Goal: Task Accomplishment & Management: Use online tool/utility

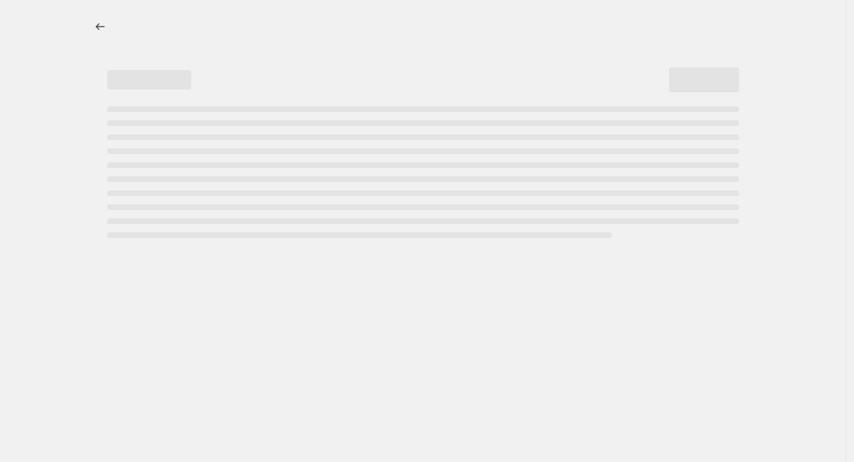
select select "no_change"
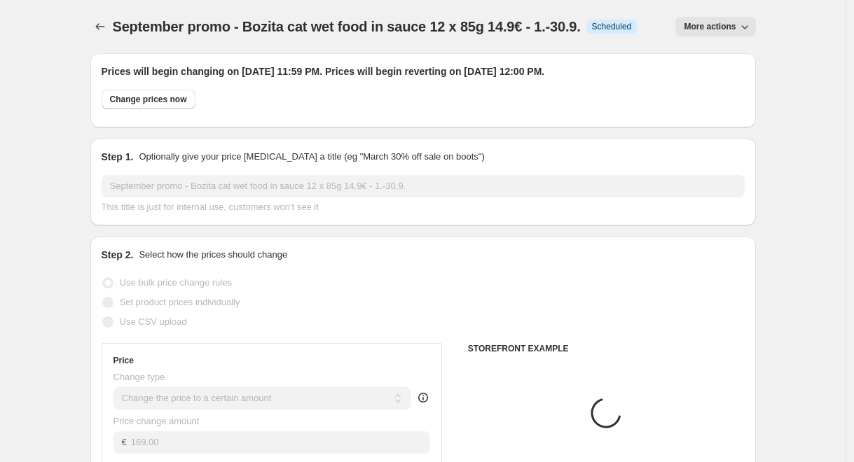
select select "collection"
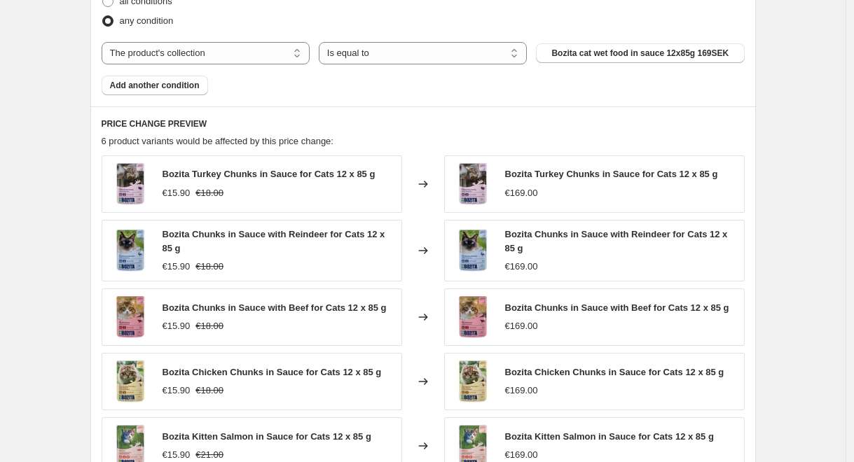
scroll to position [860, 0]
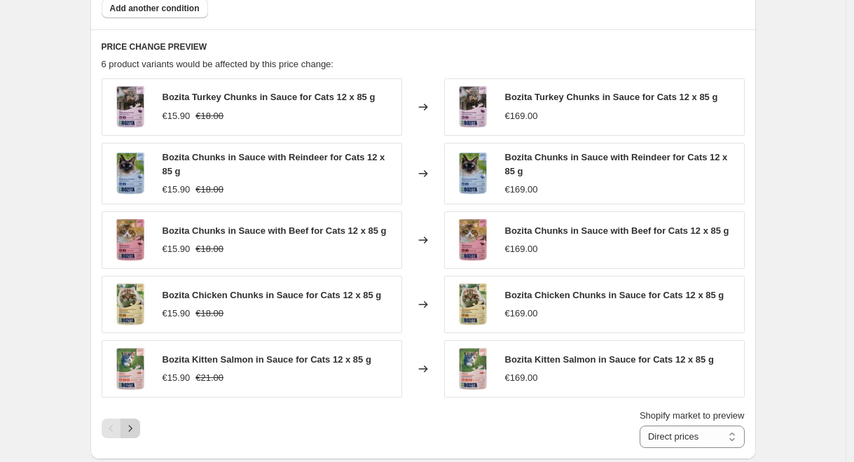
click at [137, 434] on icon "Next" at bounding box center [130, 429] width 14 height 14
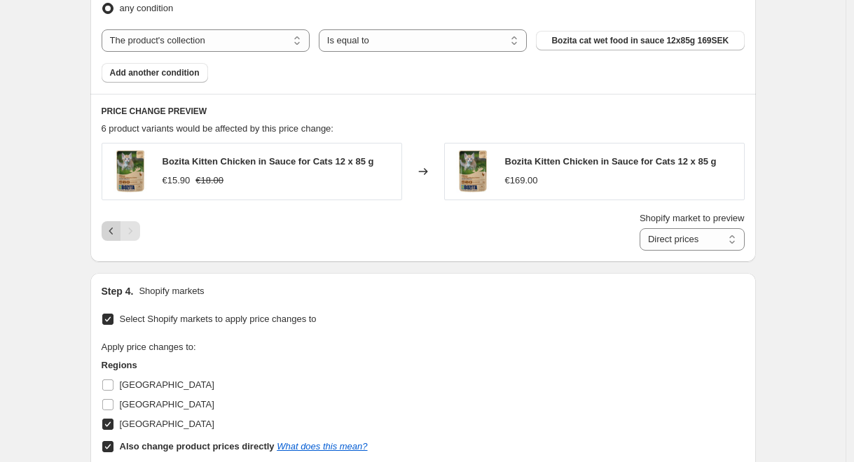
scroll to position [777, 0]
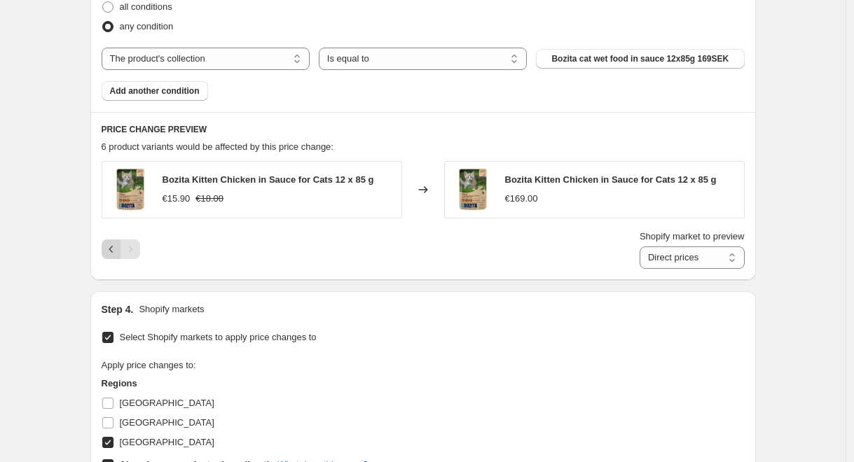
click at [113, 248] on icon "Previous" at bounding box center [111, 249] width 14 height 14
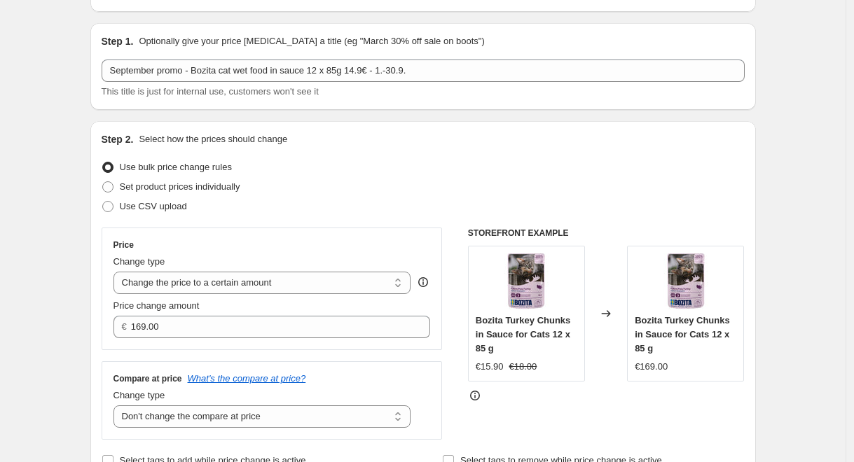
scroll to position [139, 0]
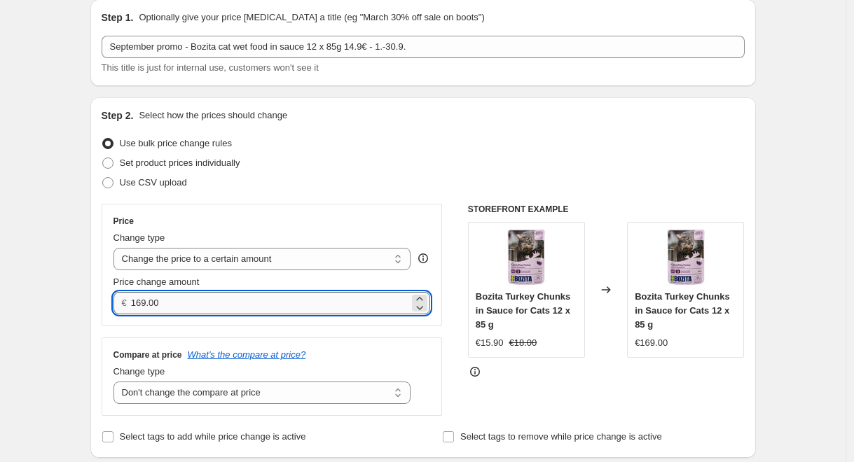
click at [331, 310] on input "169.00" at bounding box center [270, 303] width 278 height 22
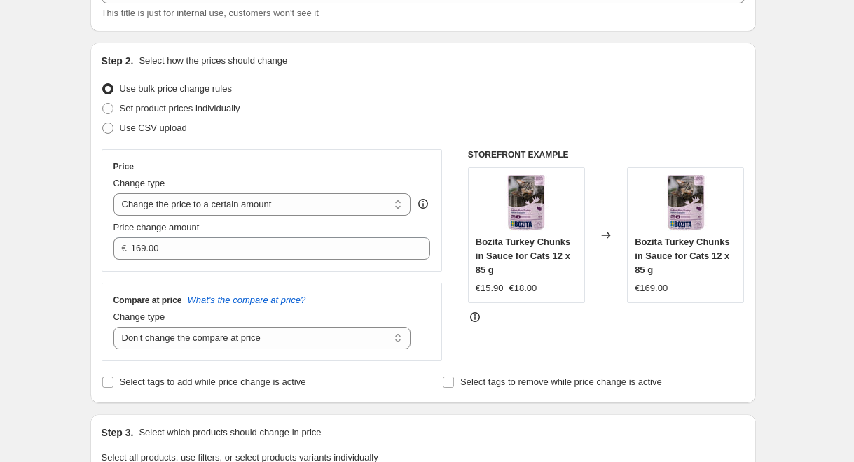
scroll to position [95, 0]
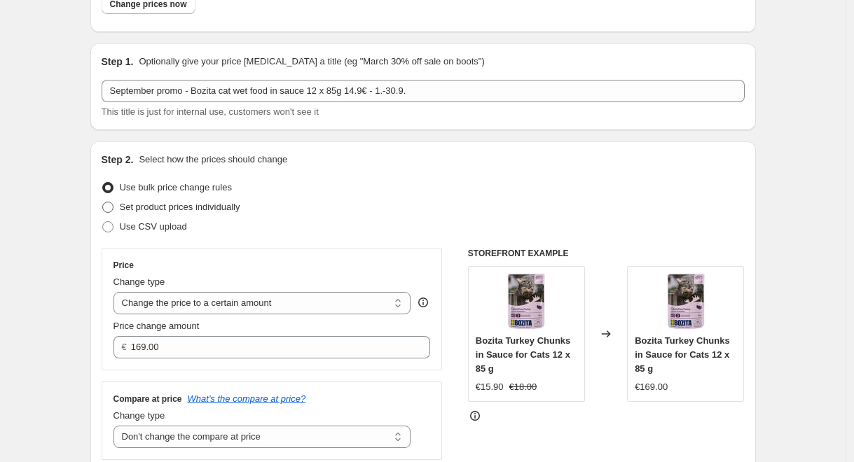
click at [149, 206] on span "Set product prices individually" at bounding box center [180, 207] width 120 height 11
click at [103, 202] on input "Set product prices individually" at bounding box center [102, 202] width 1 height 1
radio input "true"
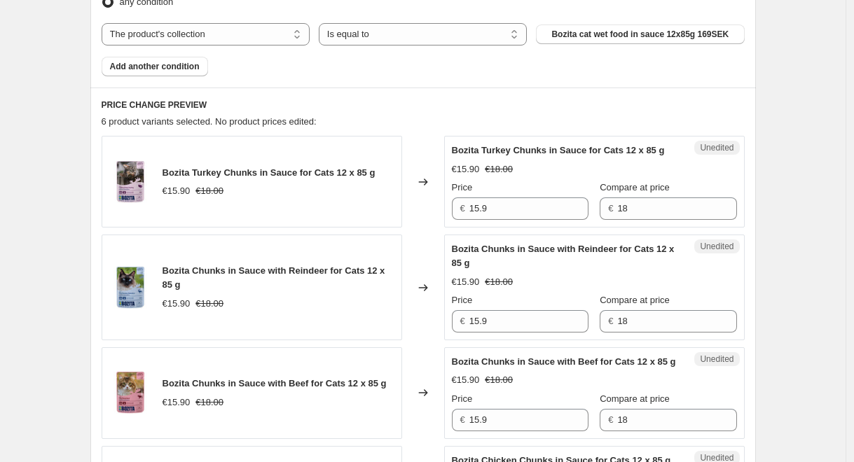
scroll to position [615, 0]
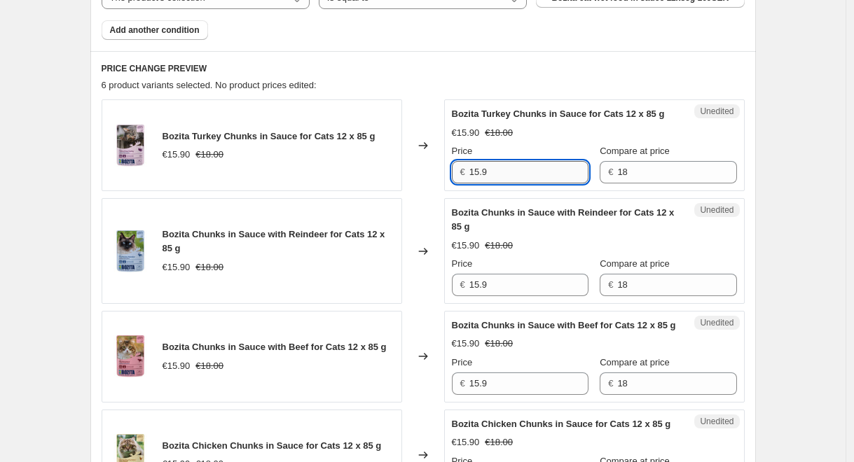
click at [481, 173] on input "15.9" at bounding box center [528, 172] width 119 height 22
type input "14.9"
click at [506, 287] on input "15.9" at bounding box center [528, 285] width 119 height 22
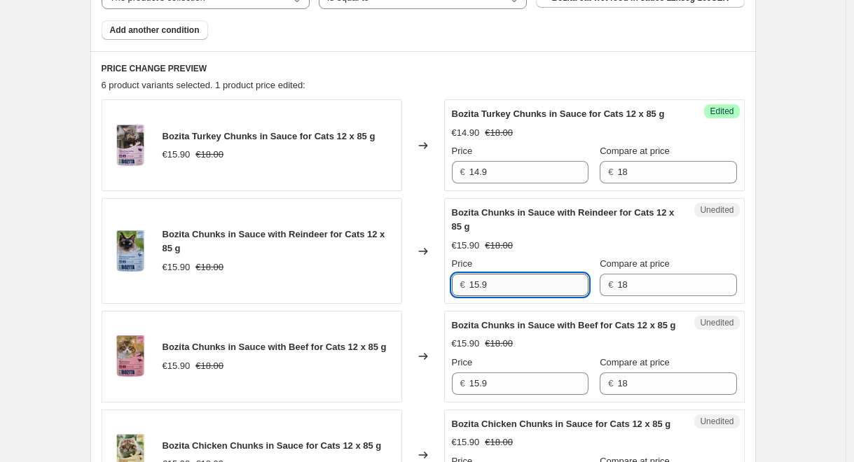
click at [506, 286] on input "15.9" at bounding box center [528, 285] width 119 height 22
paste input "4"
type input "14.9"
click at [508, 395] on input "15.9" at bounding box center [528, 384] width 119 height 22
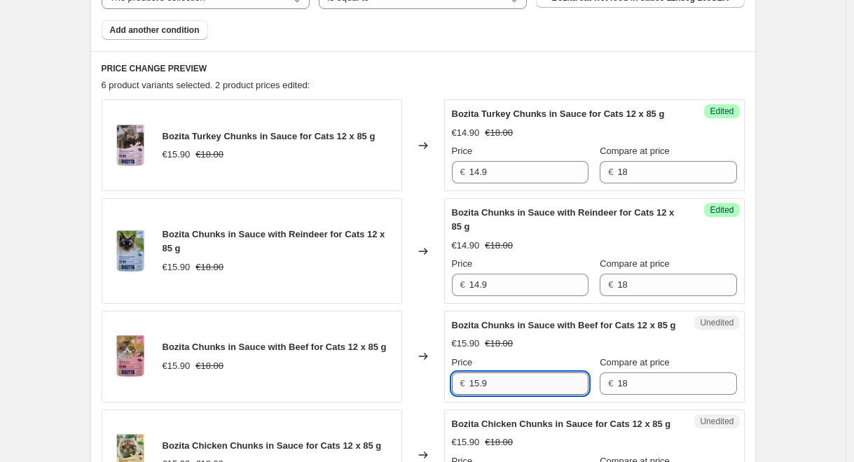
click at [508, 395] on input "15.9" at bounding box center [528, 384] width 119 height 22
paste input "4"
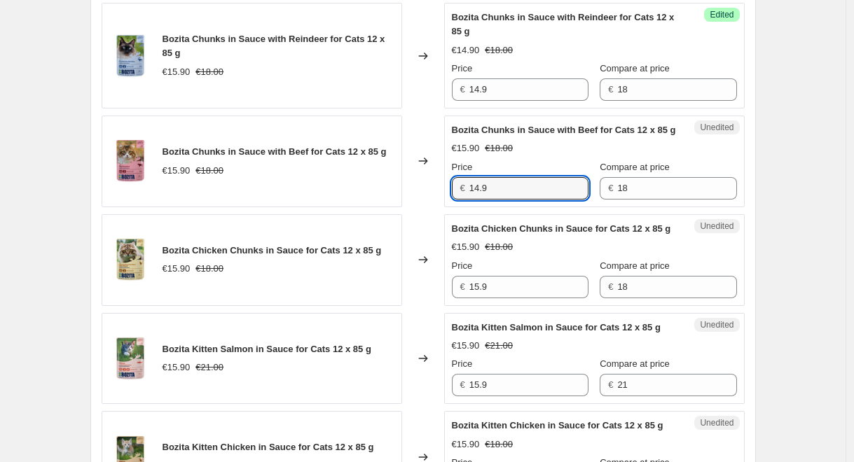
scroll to position [834, 0]
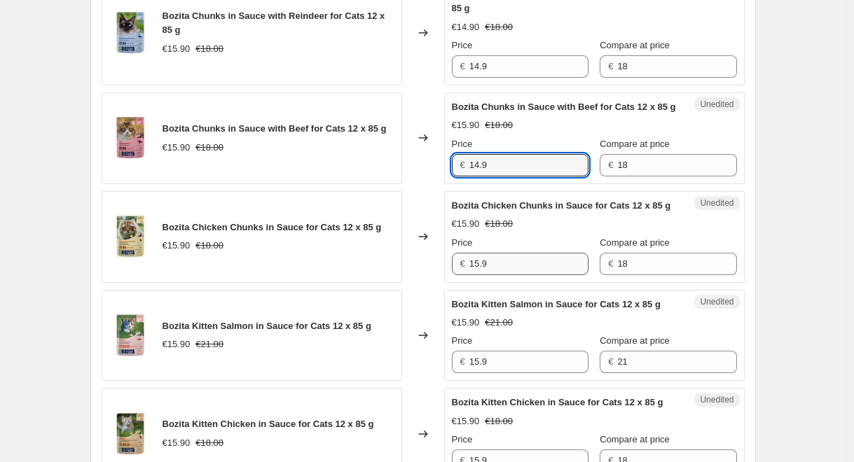
type input "14.9"
click at [508, 275] on input "15.9" at bounding box center [528, 264] width 119 height 22
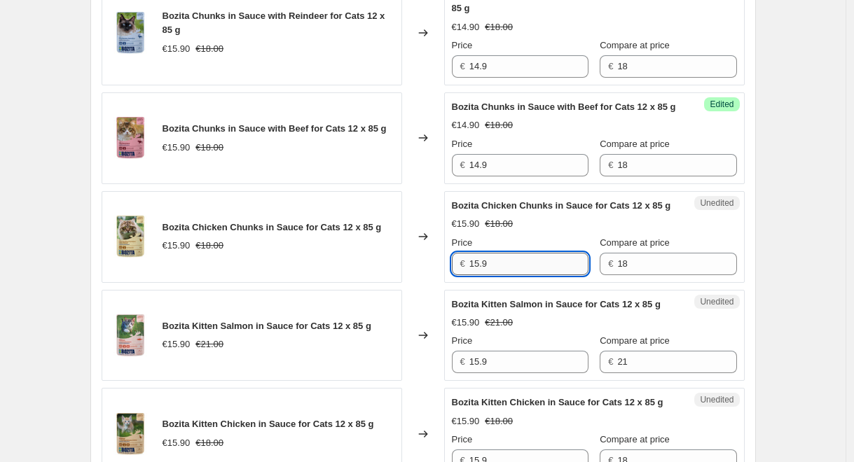
click at [508, 275] on input "15.9" at bounding box center [528, 264] width 119 height 22
paste input "4"
type input "14.9"
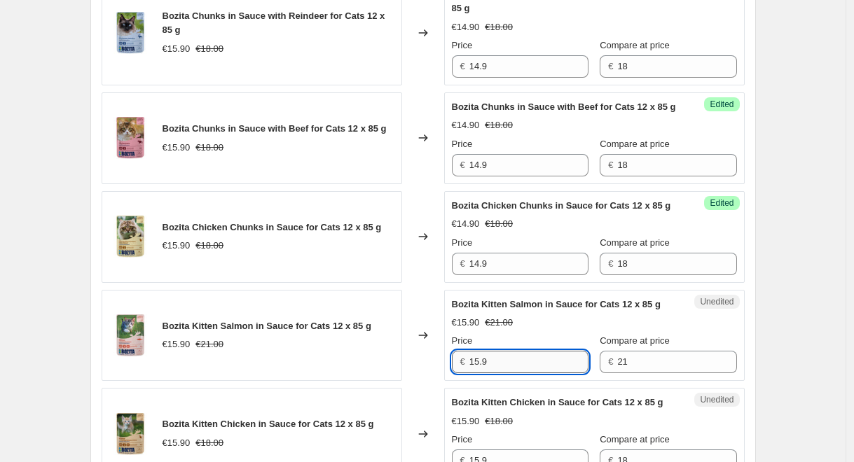
click at [518, 372] on input "15.9" at bounding box center [528, 362] width 119 height 22
paste input "4"
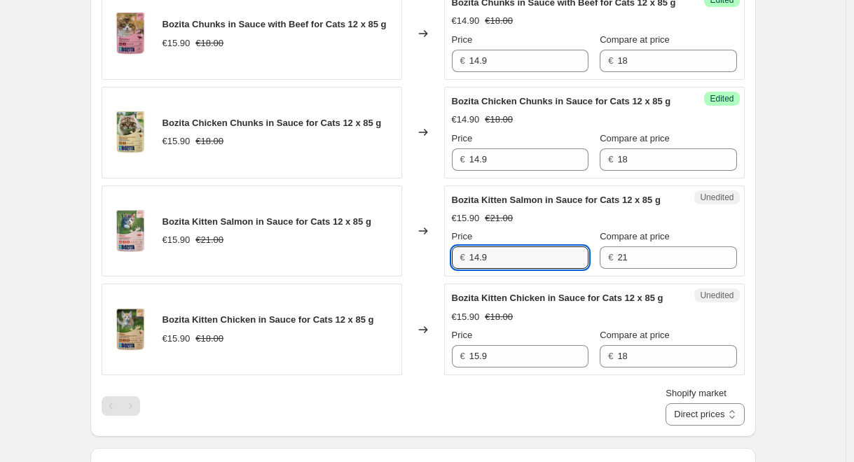
scroll to position [1029, 0]
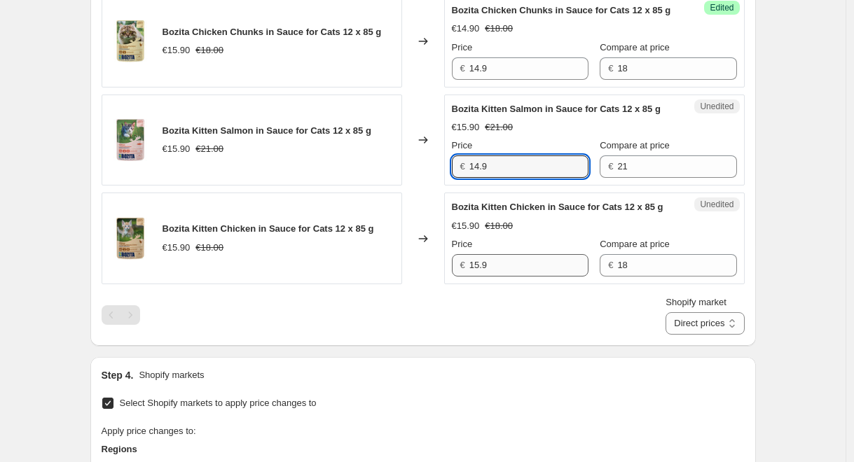
type input "14.9"
click at [506, 277] on input "15.9" at bounding box center [528, 265] width 119 height 22
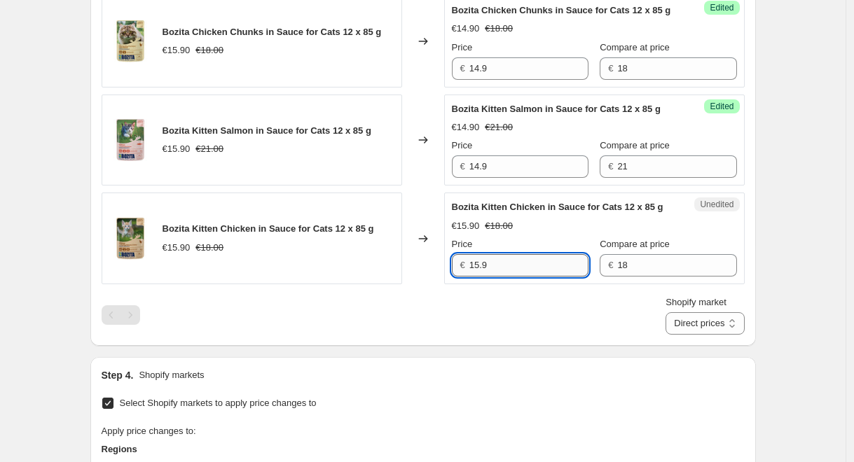
click at [507, 277] on input "15.9" at bounding box center [528, 265] width 119 height 22
paste input "4"
type input "14.9"
click at [469, 335] on div "Shopify market Direct prices Sweden Direct prices" at bounding box center [423, 315] width 643 height 39
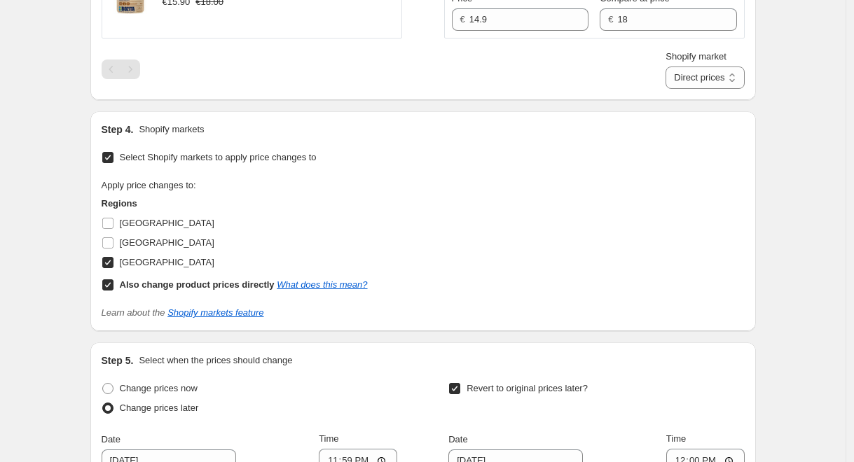
scroll to position [1278, 0]
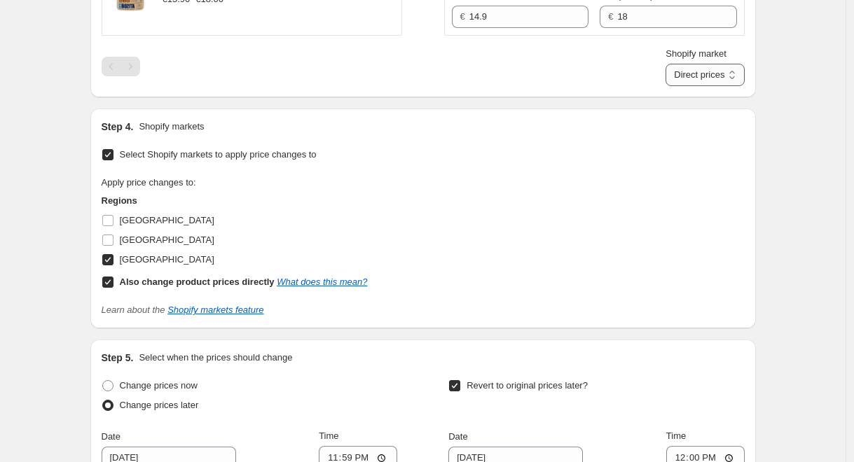
select select "88164925744"
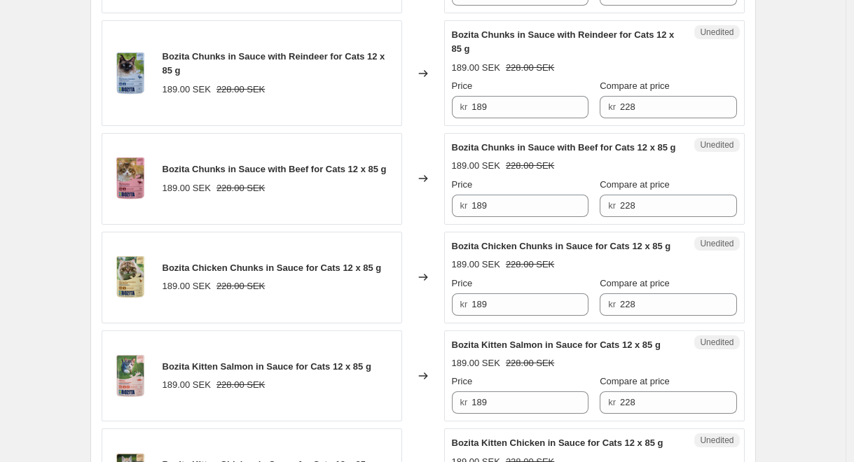
scroll to position [664, 0]
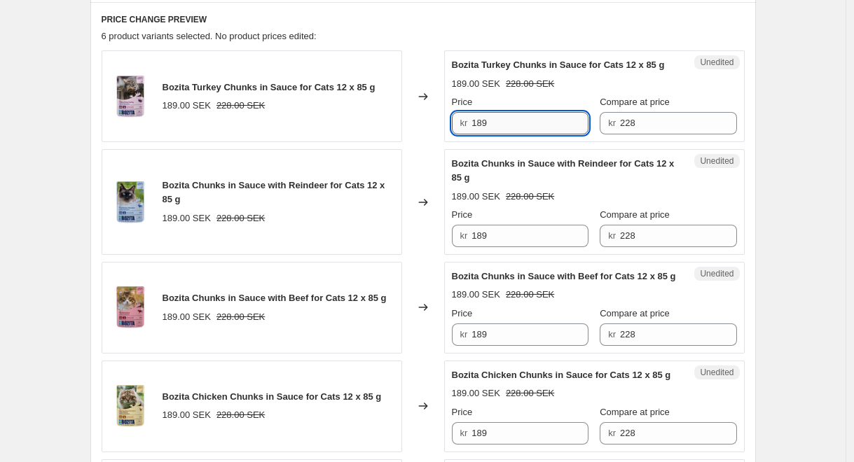
click at [488, 122] on input "189" at bounding box center [529, 123] width 117 height 22
type input "169"
click at [525, 244] on input "189" at bounding box center [529, 236] width 117 height 22
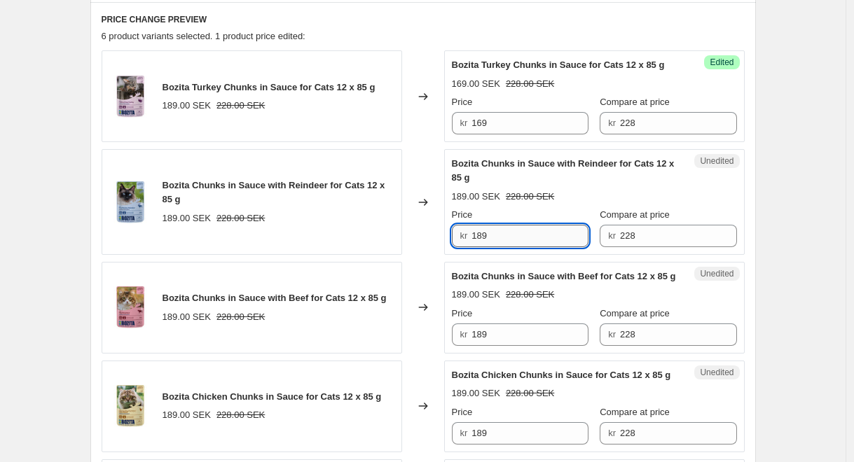
click at [525, 244] on input "189" at bounding box center [529, 236] width 117 height 22
paste input "6"
type input "169"
click at [531, 346] on input "189" at bounding box center [529, 335] width 117 height 22
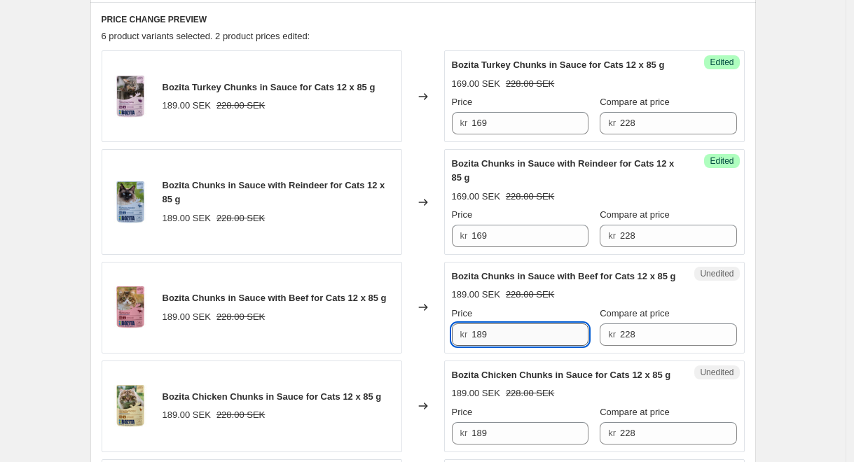
click at [531, 346] on input "189" at bounding box center [529, 335] width 117 height 22
paste input "6"
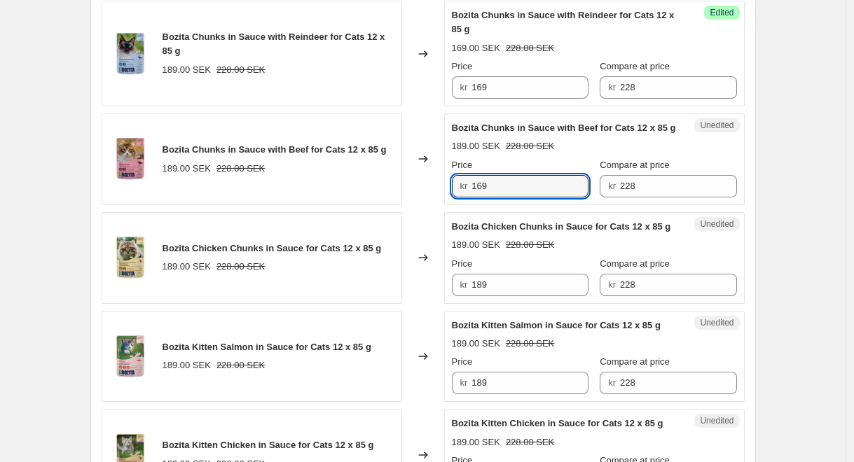
scroll to position [941, 0]
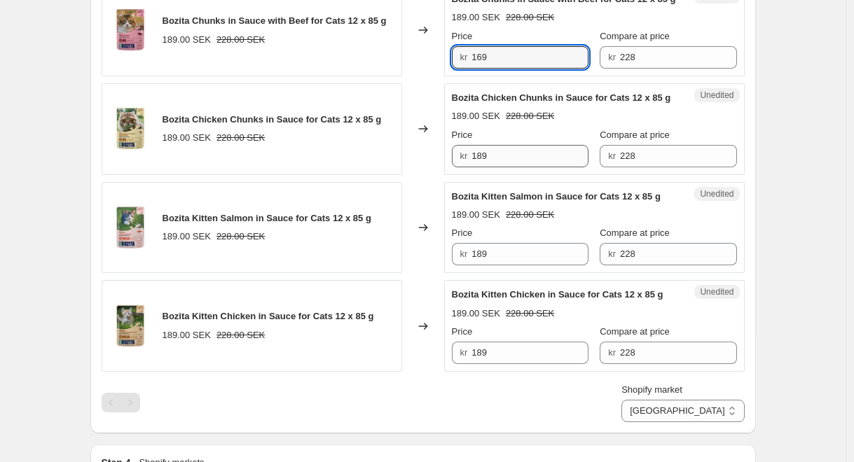
type input "169"
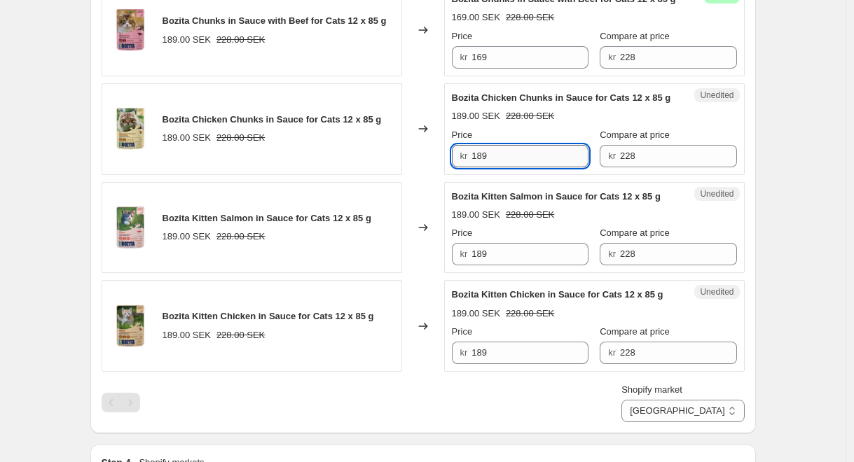
click at [514, 167] on input "189" at bounding box center [529, 156] width 117 height 22
paste input "6"
type input "169"
click at [518, 265] on input "189" at bounding box center [529, 254] width 117 height 22
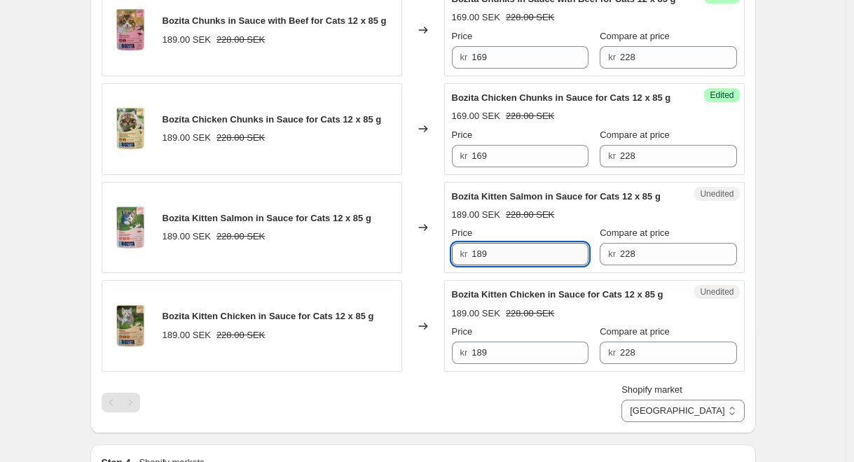
click at [518, 265] on input "189" at bounding box center [529, 254] width 117 height 22
paste input "6"
type input "169"
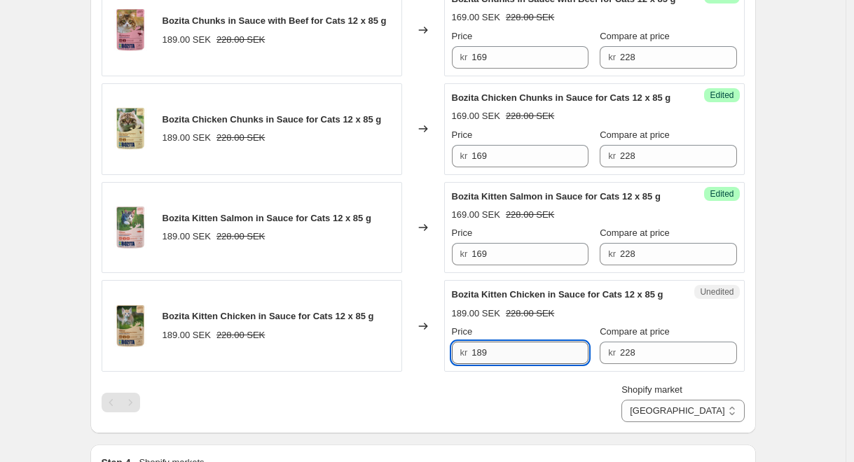
click at [532, 364] on input "189" at bounding box center [529, 353] width 117 height 22
click at [533, 364] on input "189" at bounding box center [529, 353] width 117 height 22
paste input "6"
type input "169"
click at [773, 353] on div "September promo - Bozita cat wet food in sauce 12 x 85g 14.9€ - 1.-30.9.. This …" at bounding box center [423, 101] width 699 height 2085
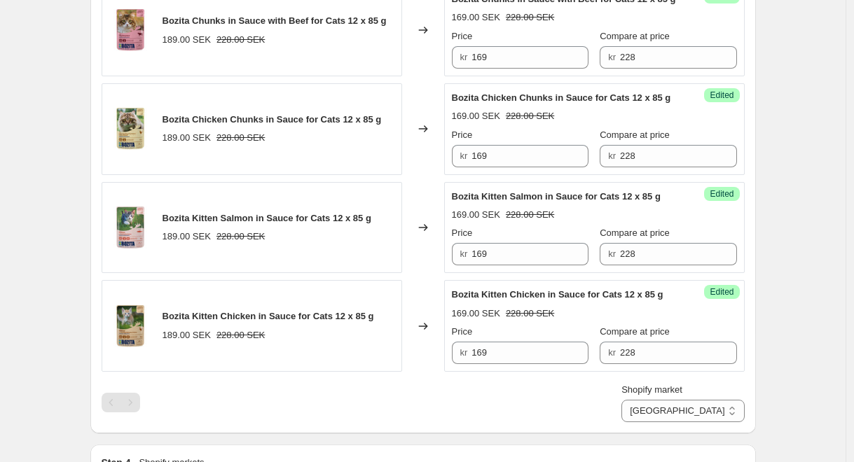
drag, startPoint x: 565, startPoint y: 458, endPoint x: 560, endPoint y: 427, distance: 31.2
click at [565, 452] on div "Prices will begin changing on 31 August 2025 at 11:59 PM. Prices will begin rev…" at bounding box center [417, 80] width 677 height 1958
click at [577, 409] on div "Shopify market Direct prices [GEOGRAPHIC_DATA] [GEOGRAPHIC_DATA]" at bounding box center [423, 402] width 643 height 39
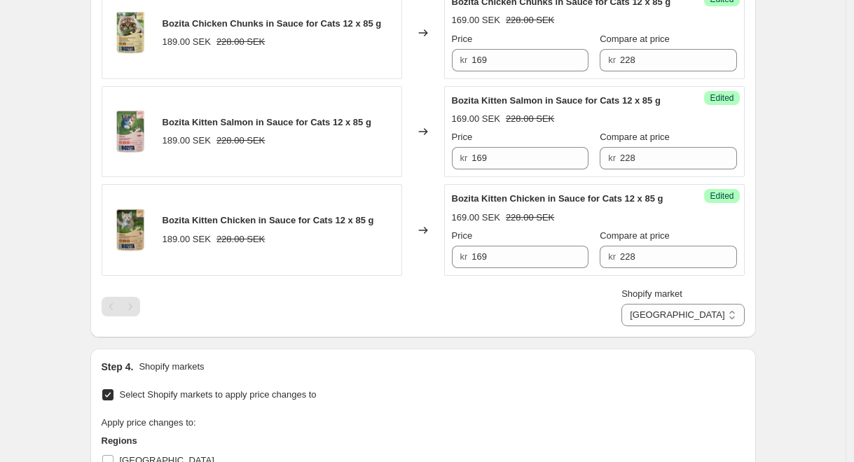
scroll to position [1238, 0]
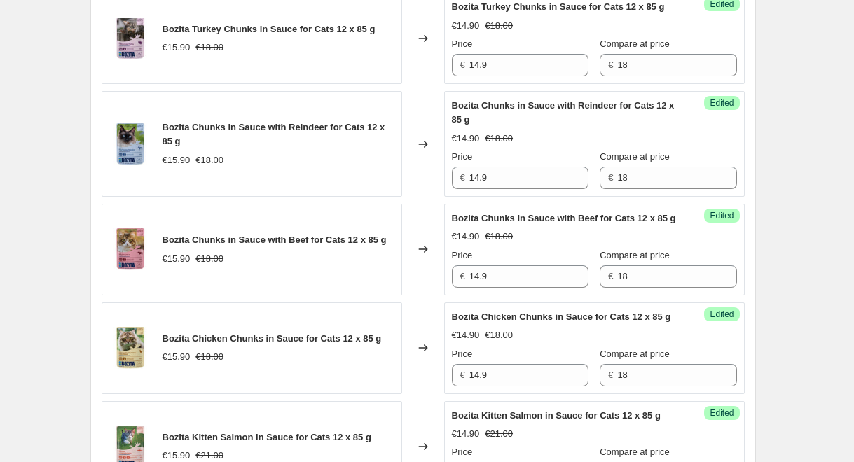
scroll to position [942, 0]
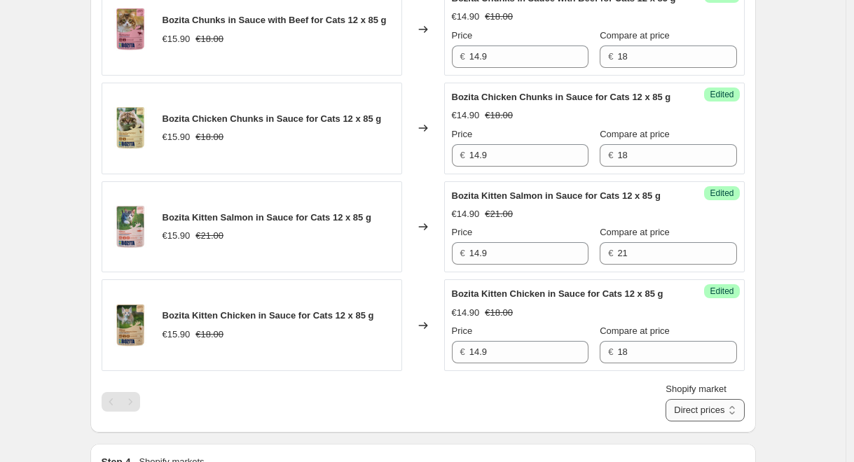
select select "88164925744"
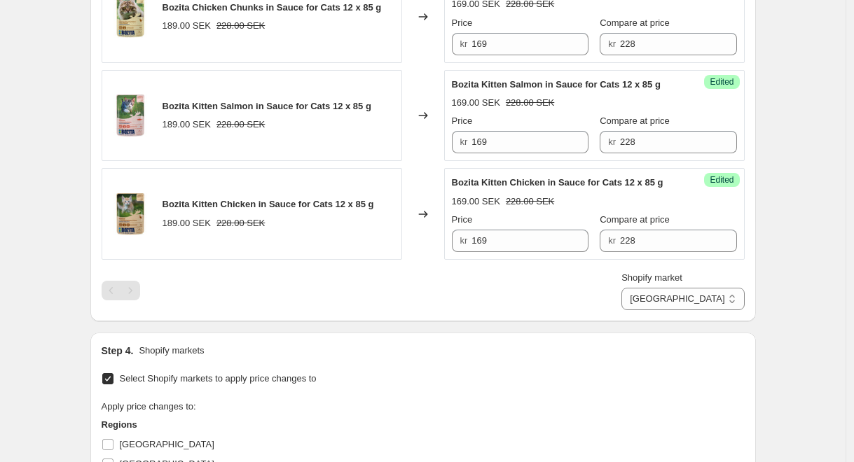
scroll to position [1638, 0]
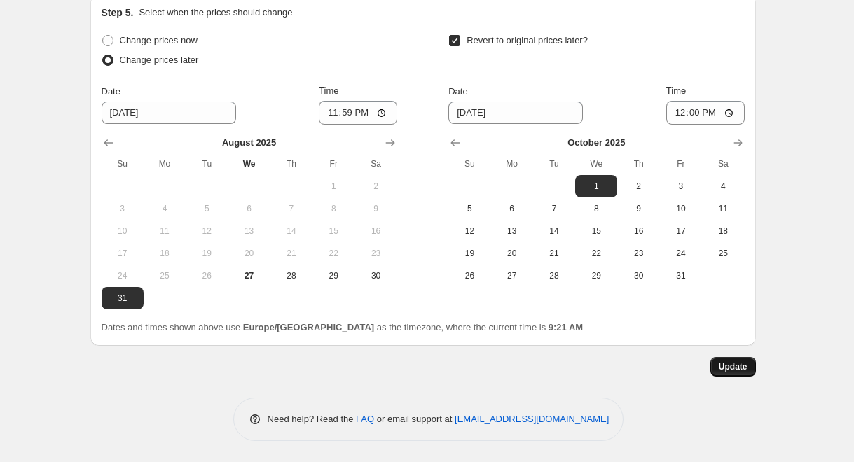
click at [731, 364] on span "Update" at bounding box center [733, 366] width 29 height 11
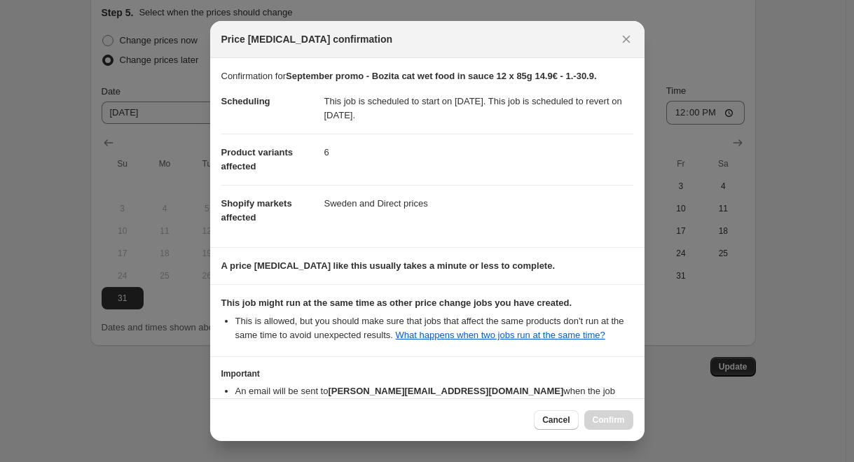
scroll to position [102, 0]
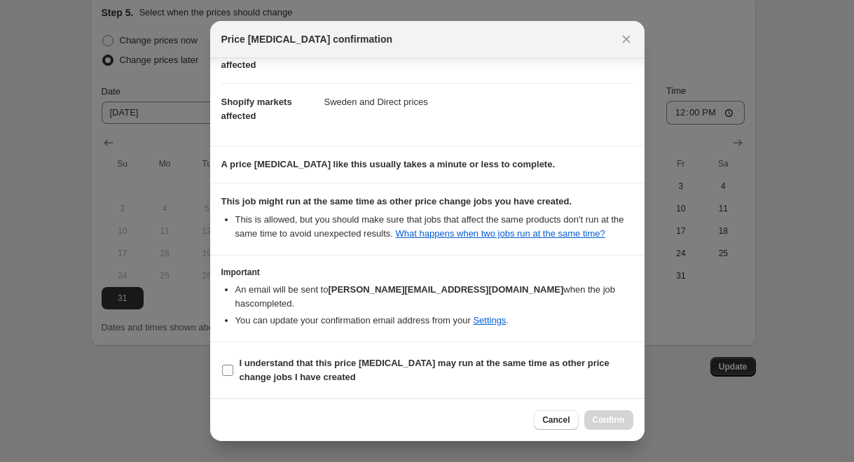
click at [440, 366] on b "I understand that this price [MEDICAL_DATA] may run at the same time as other p…" at bounding box center [425, 370] width 370 height 25
click at [233, 366] on input "I understand that this price [MEDICAL_DATA] may run at the same time as other p…" at bounding box center [227, 370] width 11 height 11
checkbox input "true"
click at [618, 417] on span "Confirm" at bounding box center [609, 420] width 32 height 11
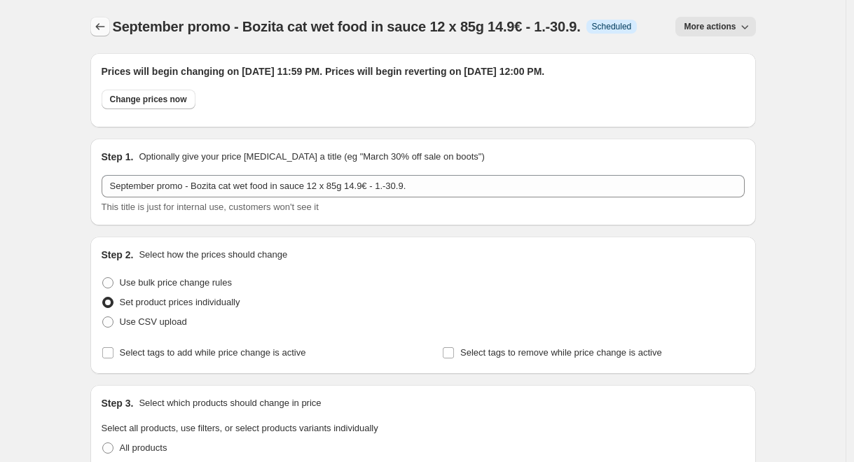
click at [104, 25] on icon "Price change jobs" at bounding box center [100, 27] width 14 height 14
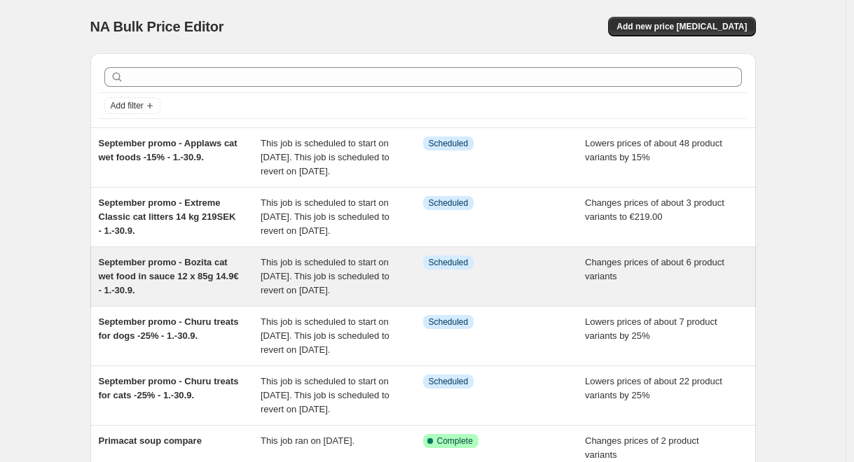
click at [361, 296] on span "This job is scheduled to start on [DATE]. This job is scheduled to revert on [D…" at bounding box center [325, 276] width 129 height 39
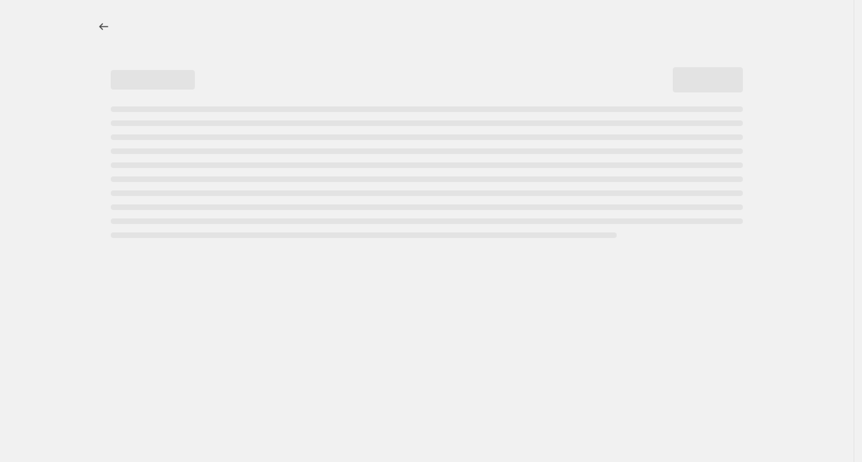
select select "collection"
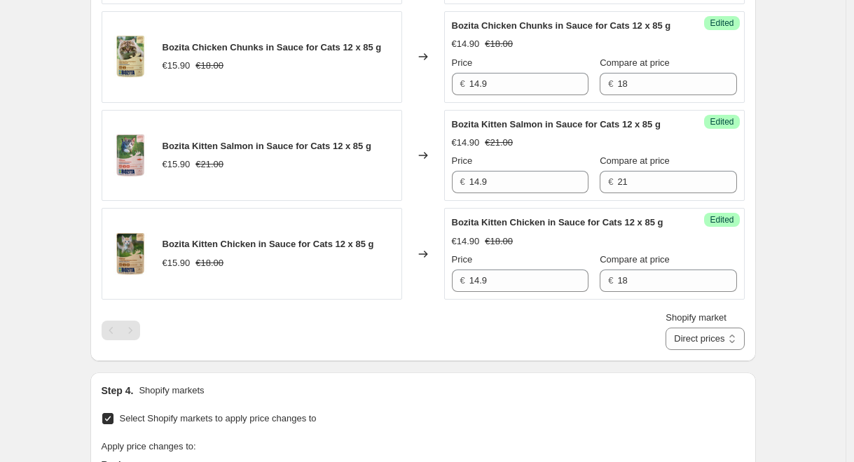
scroll to position [1091, 0]
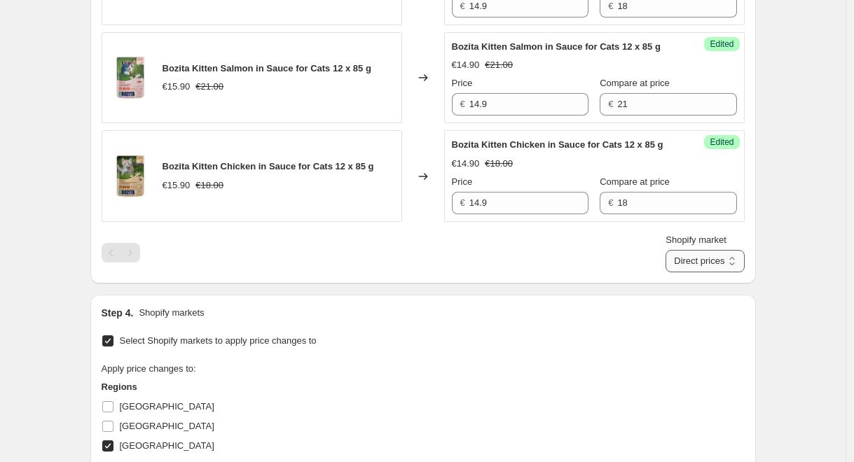
select select "88164925744"
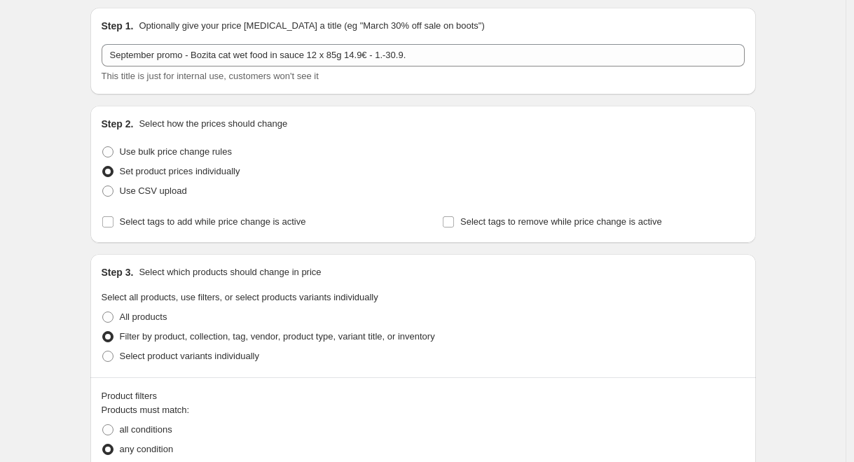
scroll to position [0, 0]
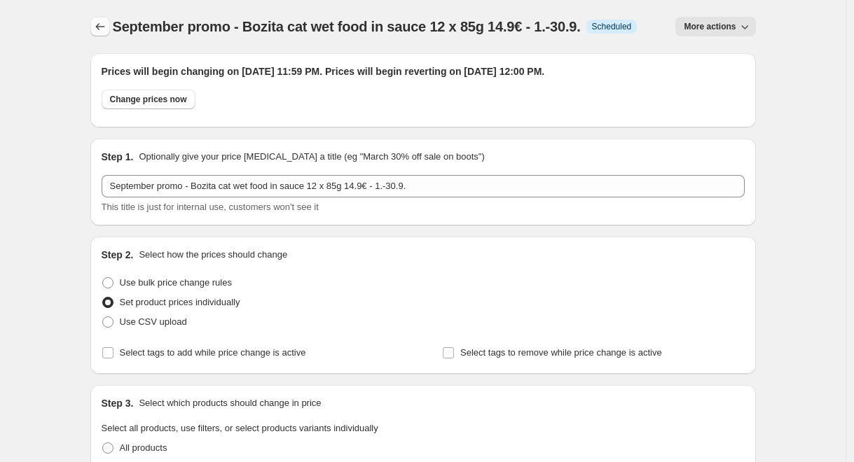
click at [102, 25] on icon "Price change jobs" at bounding box center [100, 27] width 14 height 14
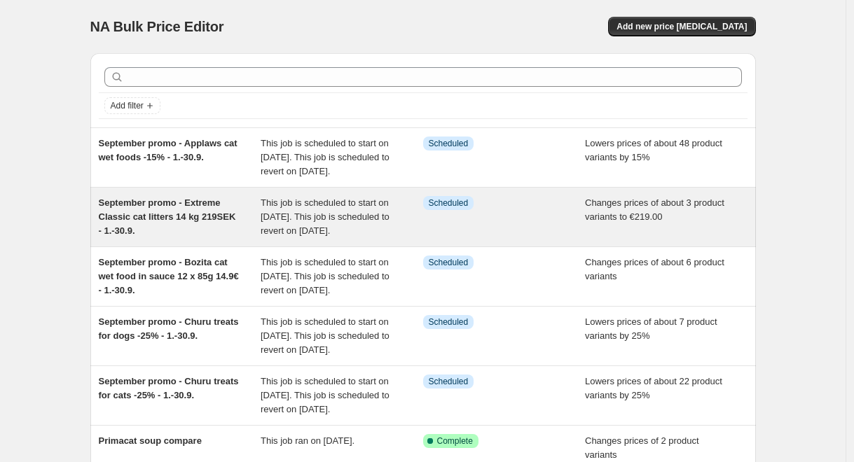
click at [205, 233] on span "September promo - Extreme Classic cat litters 14 kg 219SEK - 1.-30.9." at bounding box center [167, 217] width 137 height 39
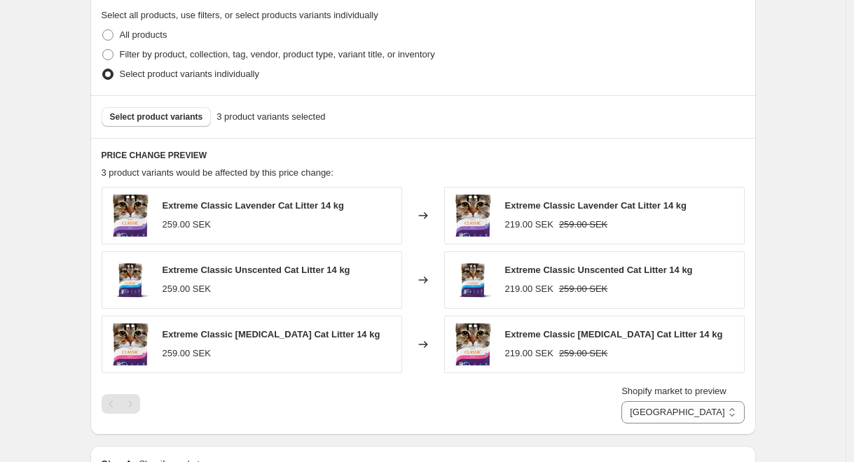
scroll to position [756, 0]
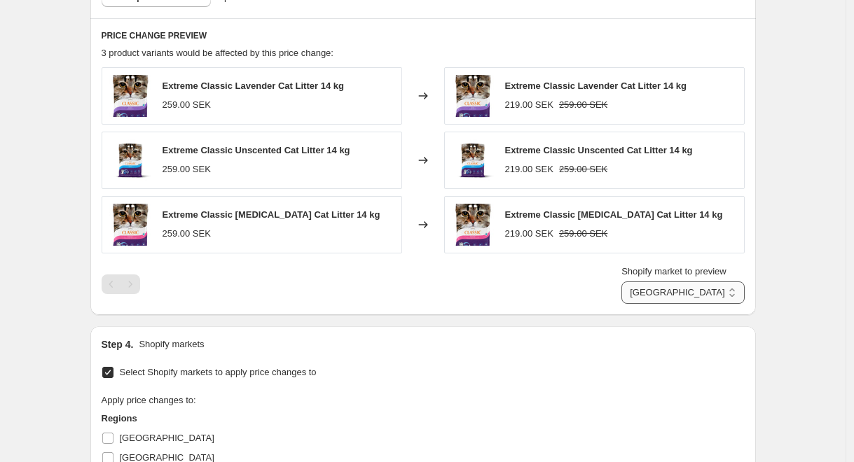
select select "direct"
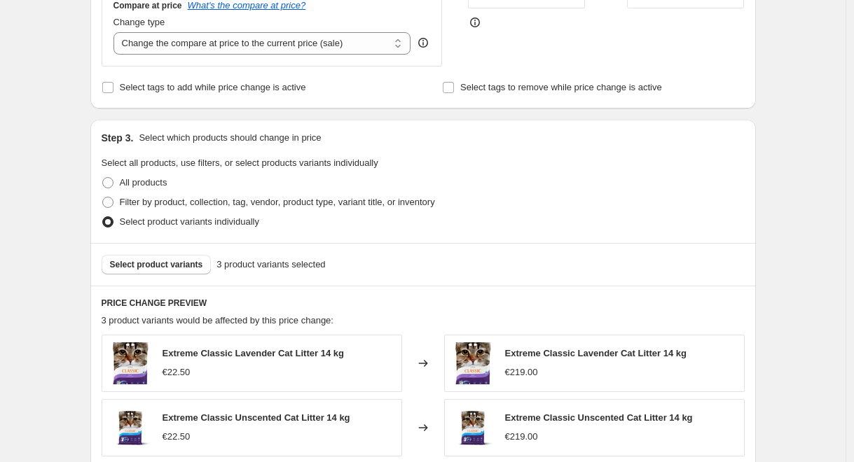
scroll to position [649, 0]
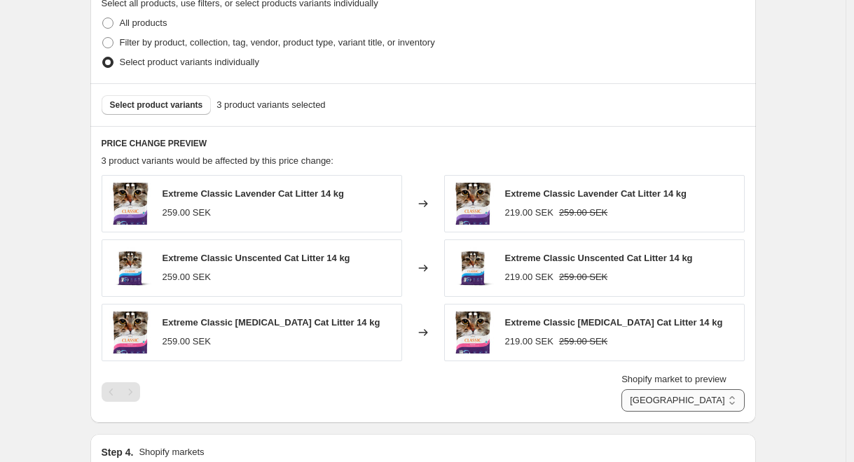
select select "direct"
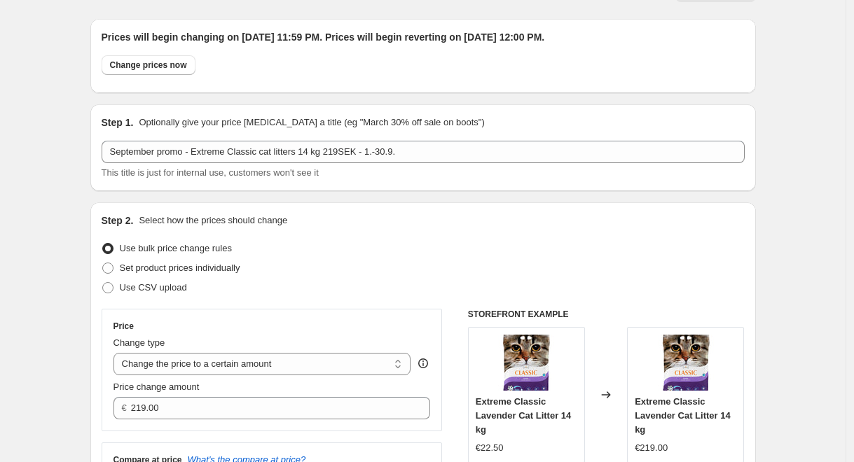
scroll to position [56, 0]
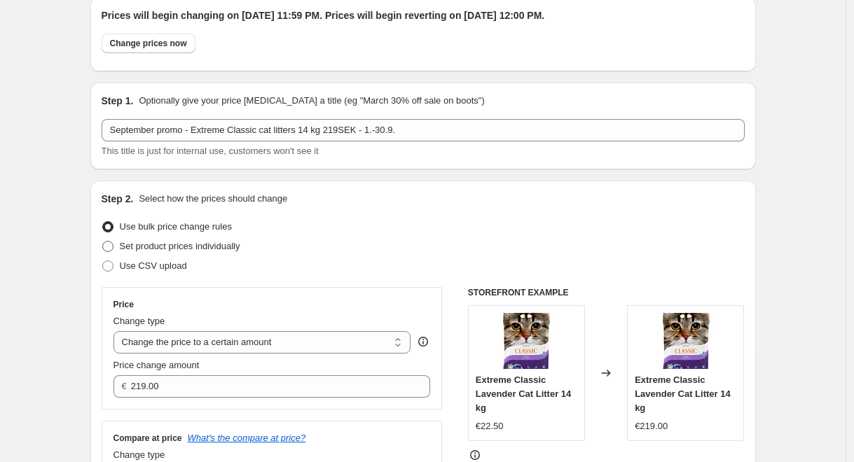
click at [200, 245] on span "Set product prices individually" at bounding box center [180, 246] width 120 height 11
click at [103, 242] on input "Set product prices individually" at bounding box center [102, 241] width 1 height 1
radio input "true"
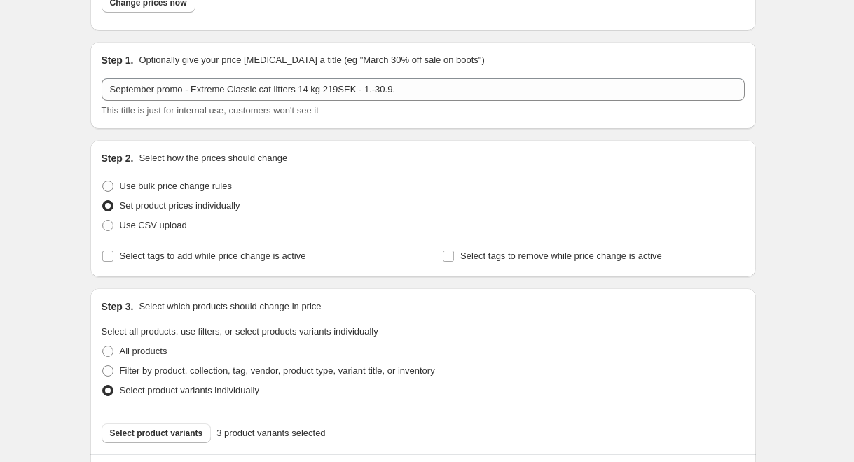
scroll to position [94, 0]
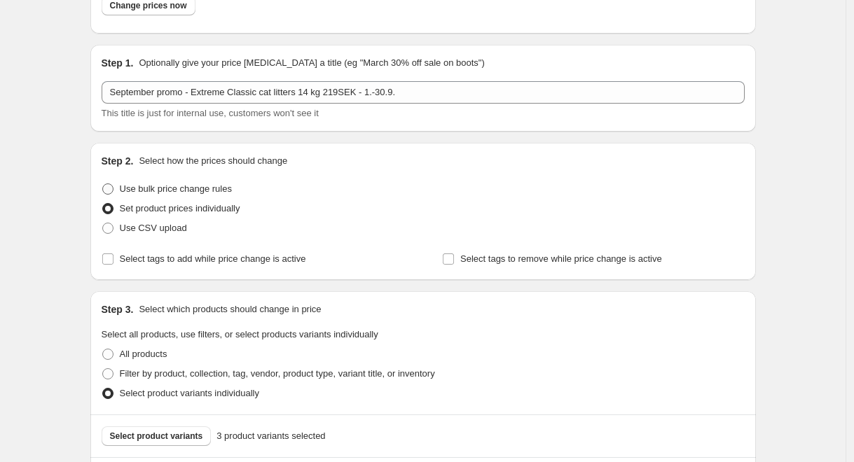
click at [113, 192] on span at bounding box center [107, 189] width 11 height 11
click at [103, 184] on input "Use bulk price change rules" at bounding box center [102, 184] width 1 height 1
radio input "true"
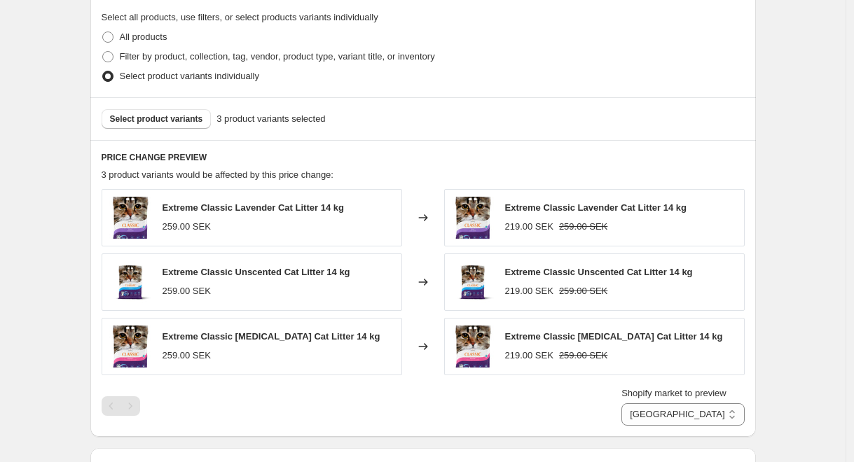
scroll to position [637, 0]
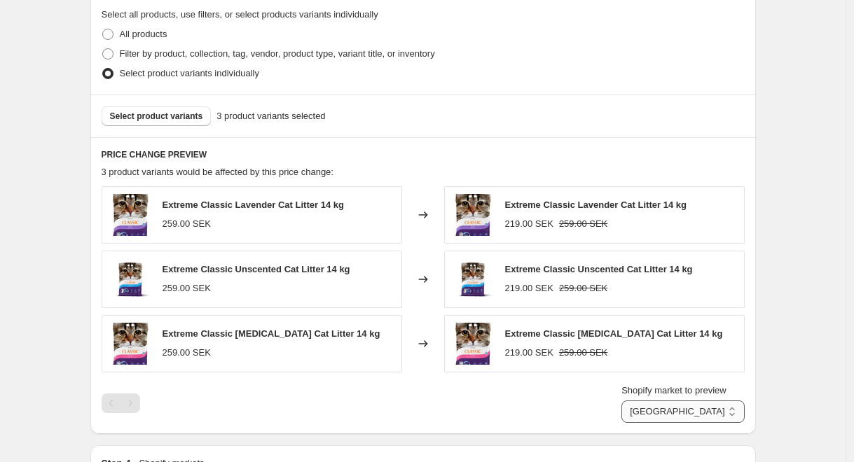
select select "direct"
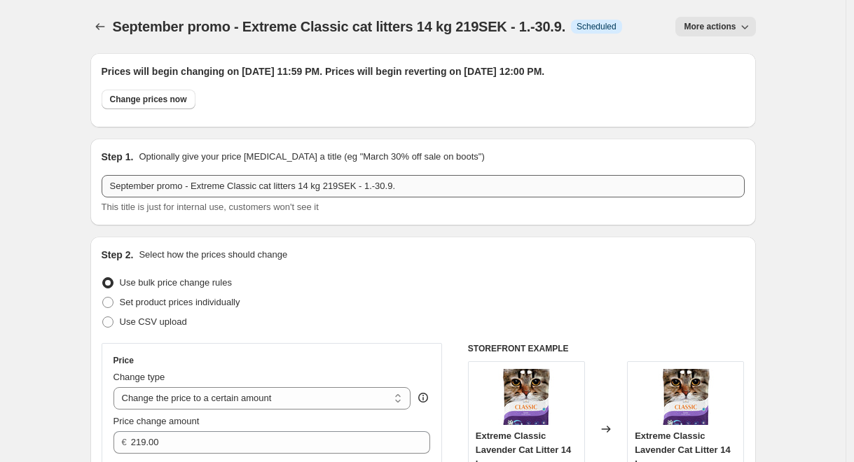
scroll to position [0, 0]
drag, startPoint x: 454, startPoint y: 27, endPoint x: 499, endPoint y: 26, distance: 44.8
click at [499, 26] on span "September promo - Extreme Classic cat litters 14 kg 219SEK - 1.-30.9." at bounding box center [339, 26] width 452 height 15
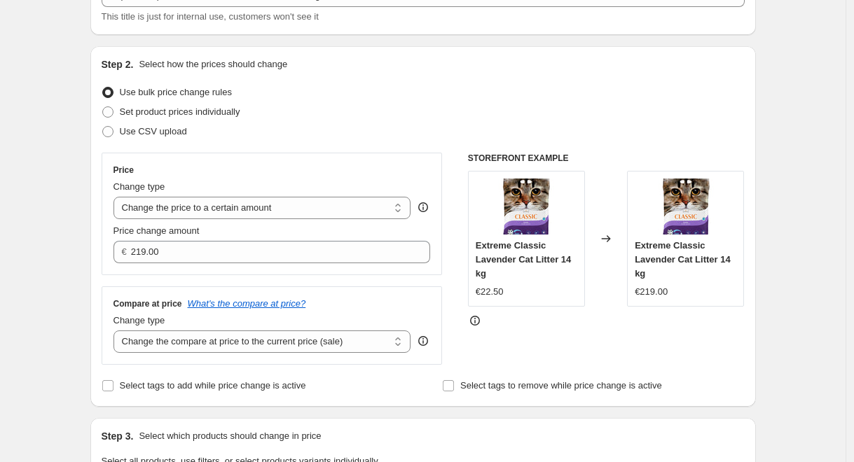
scroll to position [193, 0]
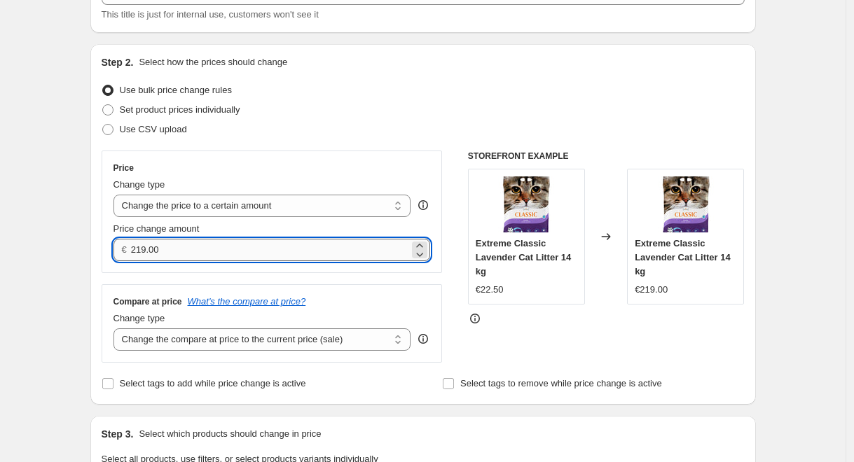
click at [140, 252] on input "219.00" at bounding box center [270, 250] width 278 height 22
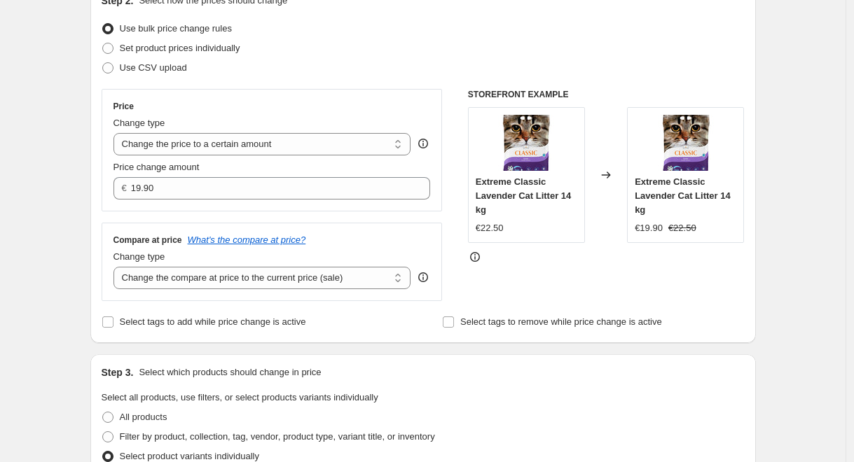
scroll to position [219, 0]
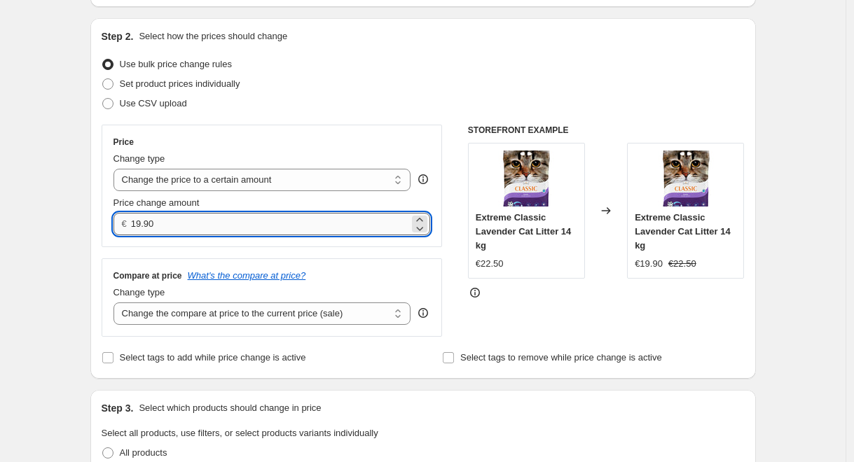
click at [270, 221] on input "19.90" at bounding box center [270, 224] width 278 height 22
type input "19.99"
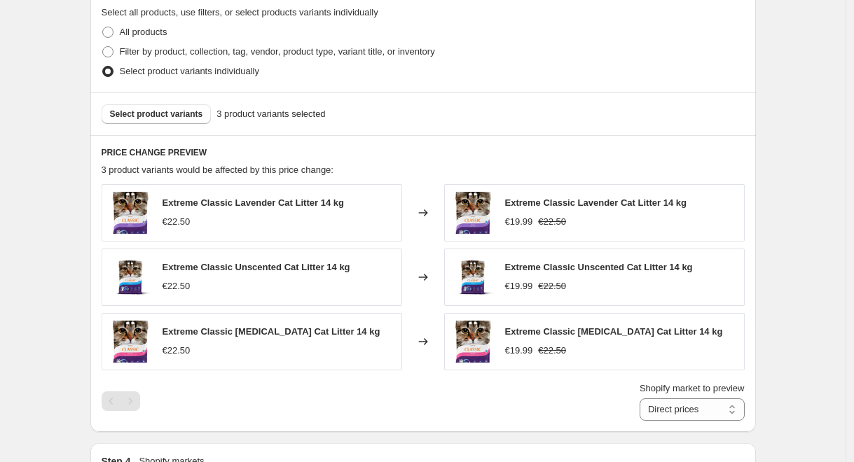
scroll to position [692, 0]
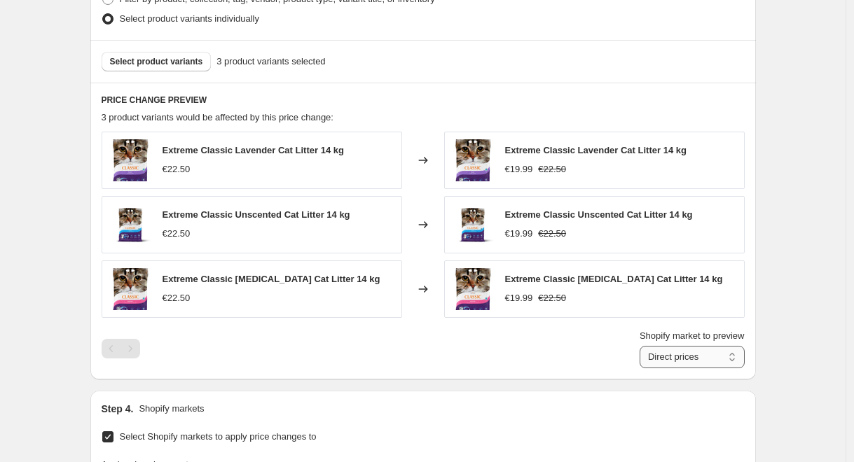
select select "88164925744"
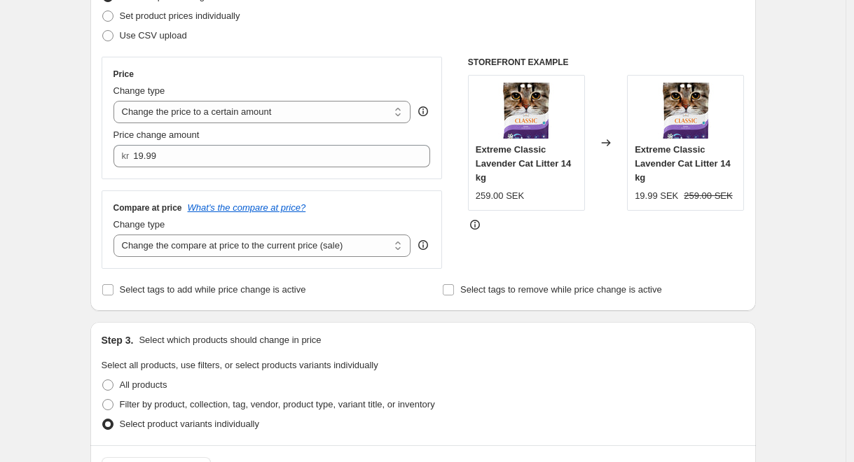
scroll to position [261, 0]
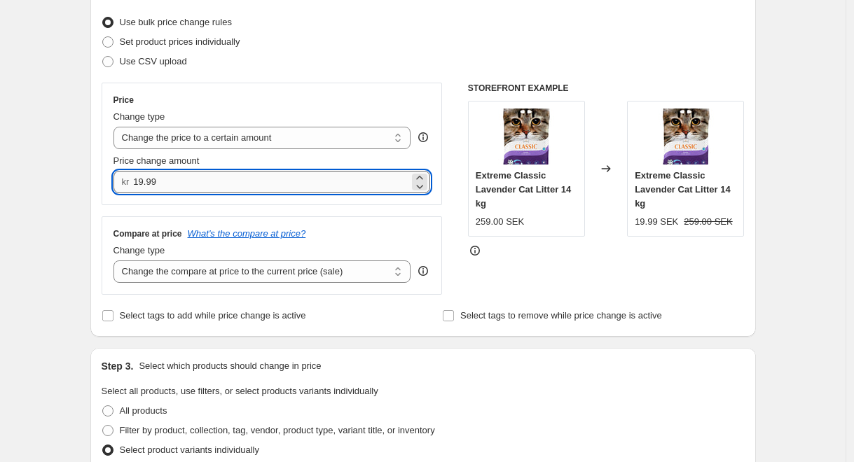
click at [176, 183] on input "19.99" at bounding box center [271, 182] width 276 height 22
type input "219.00"
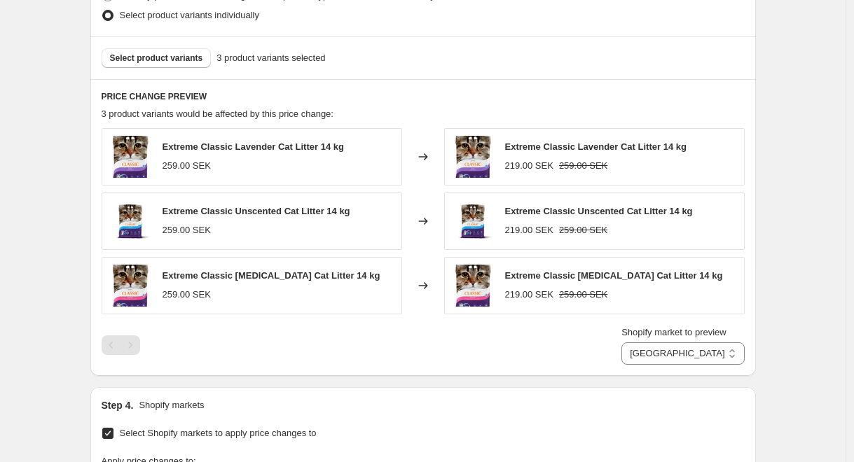
scroll to position [697, 0]
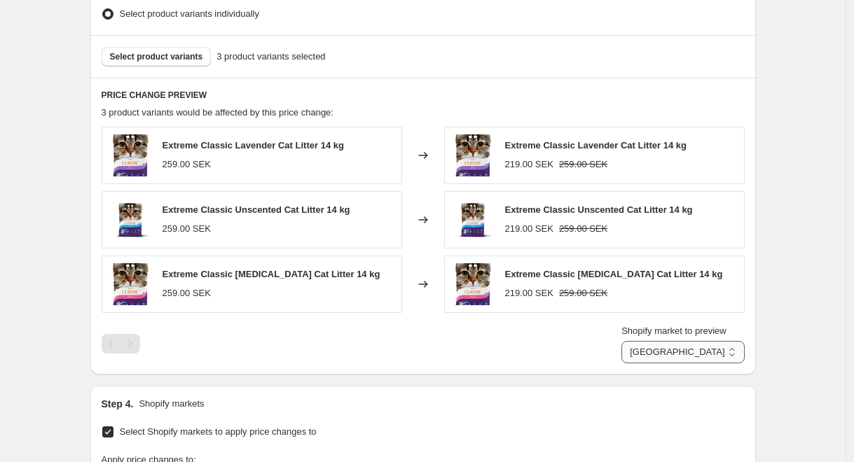
select select "direct"
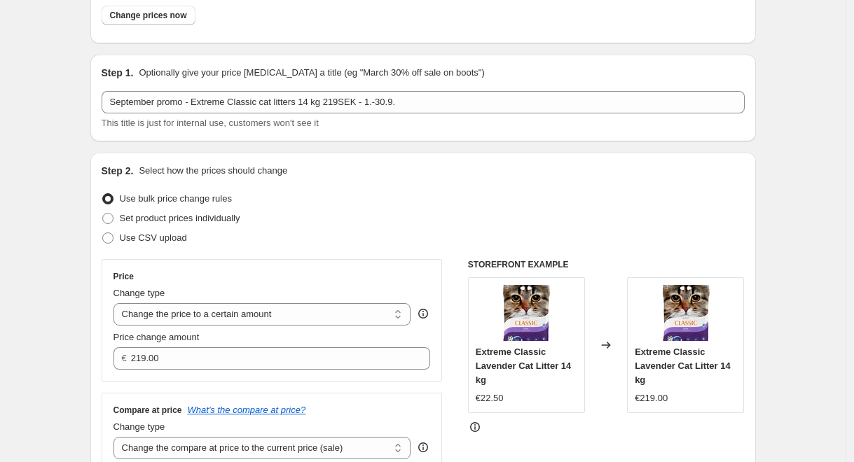
scroll to position [90, 0]
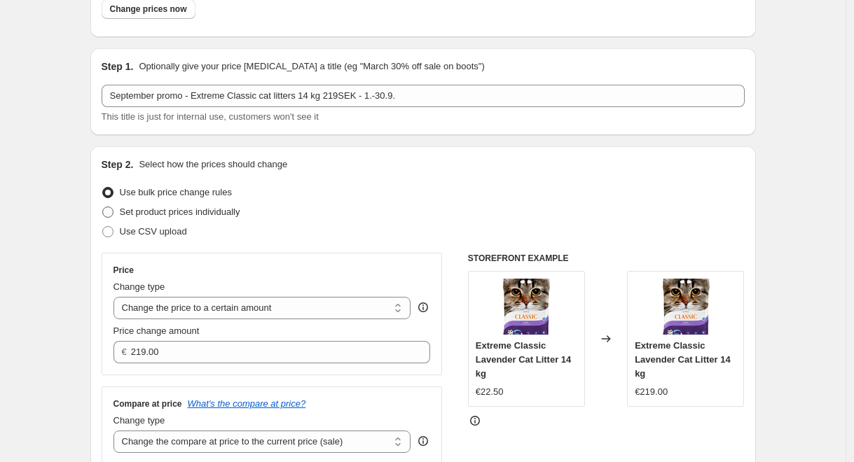
click at [216, 212] on span "Set product prices individually" at bounding box center [180, 212] width 120 height 11
click at [103, 207] on input "Set product prices individually" at bounding box center [102, 207] width 1 height 1
radio input "true"
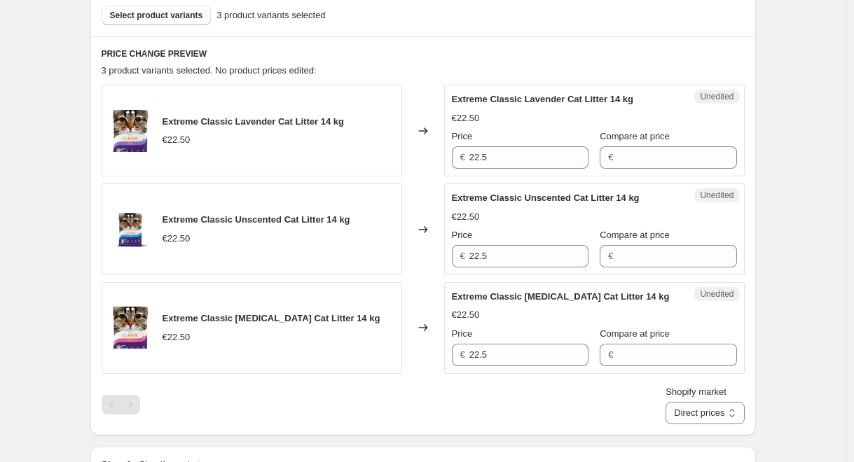
scroll to position [516, 0]
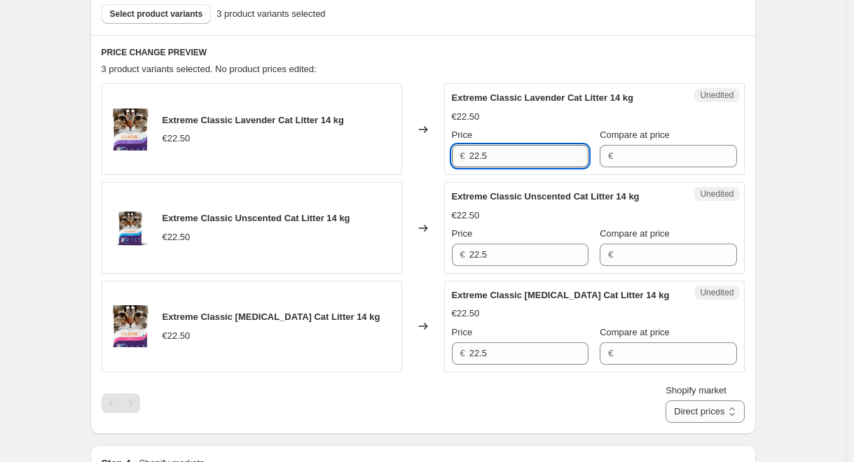
click at [530, 158] on input "22.5" at bounding box center [528, 156] width 119 height 22
type input "22.5"
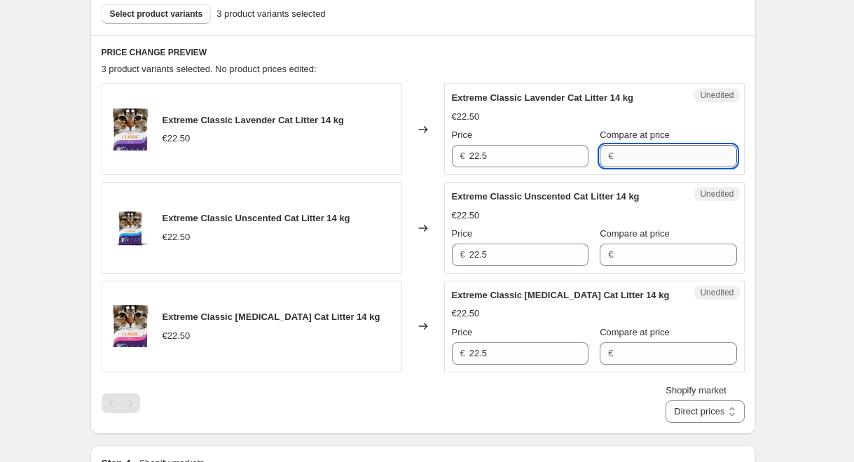
click at [659, 157] on input "Compare at price" at bounding box center [676, 156] width 119 height 22
type input "‹"
click at [513, 140] on div "Price" at bounding box center [520, 135] width 137 height 14
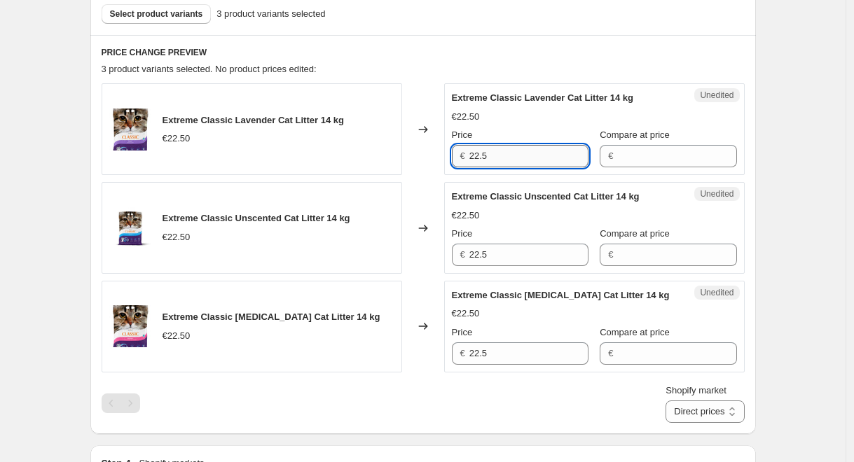
click at [513, 154] on input "22.5" at bounding box center [528, 156] width 119 height 22
type input "22.5"
click at [650, 153] on input "Compare at price" at bounding box center [676, 156] width 119 height 22
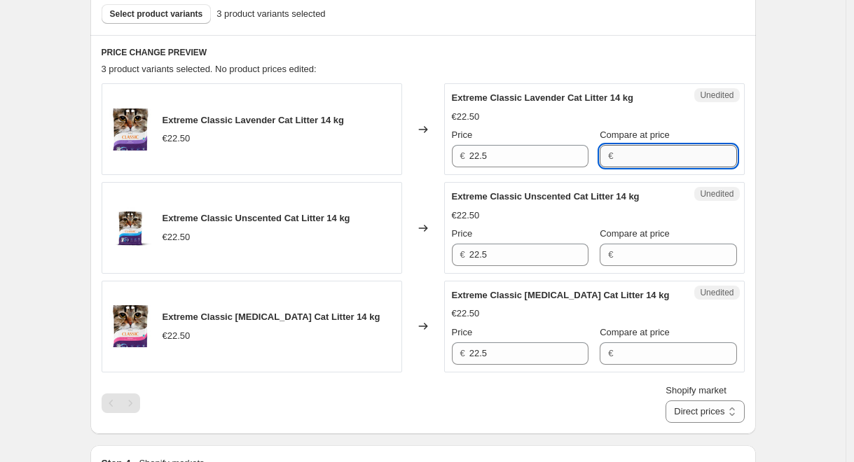
paste input "22.5"
type input "22.5"
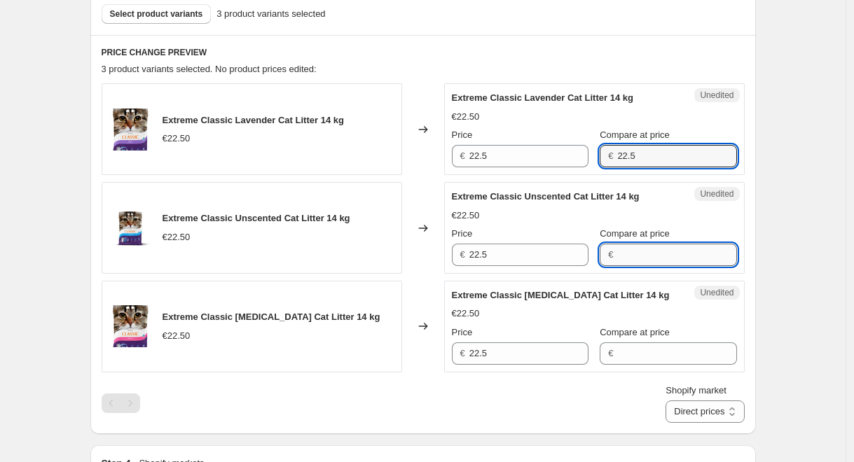
click at [651, 249] on input "Compare at price" at bounding box center [676, 255] width 119 height 22
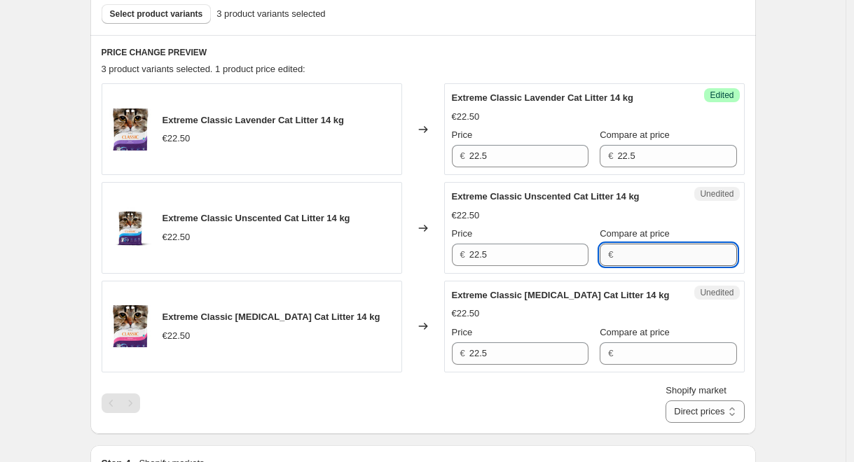
paste input "22.5"
type input "22.5"
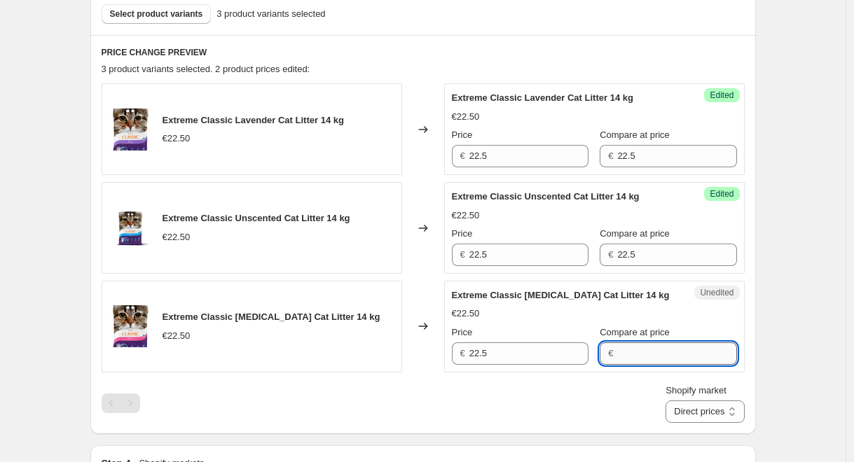
click at [661, 351] on input "Compare at price" at bounding box center [676, 354] width 119 height 22
paste input "22.5"
type input "22.5"
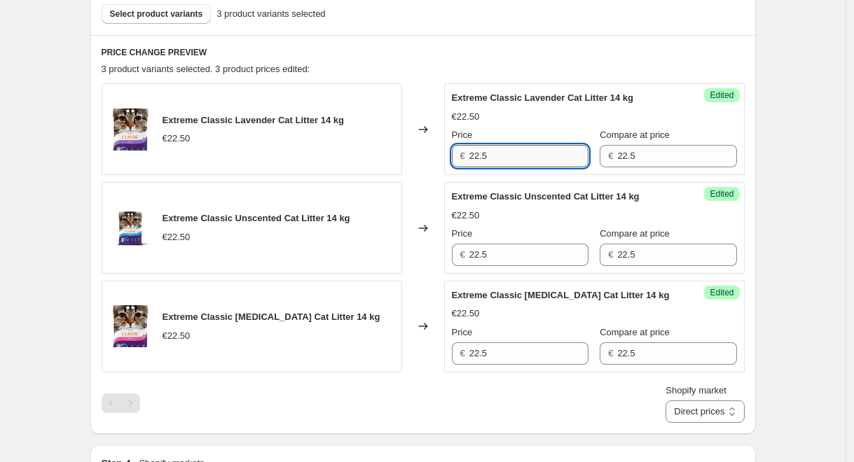
click at [533, 154] on input "22.5" at bounding box center [528, 156] width 119 height 22
type input "19.99"
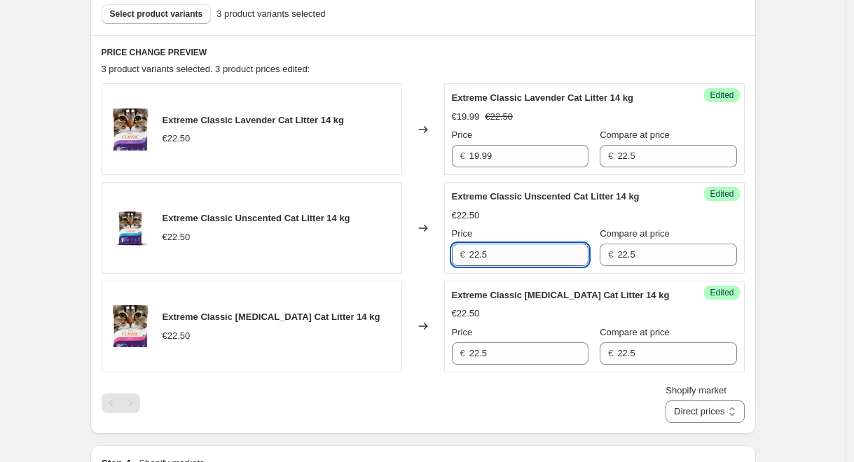
click at [517, 253] on input "22.5" at bounding box center [528, 255] width 119 height 22
paste input "19.99"
type input "19.99"
click at [518, 352] on input "22.5" at bounding box center [528, 354] width 119 height 22
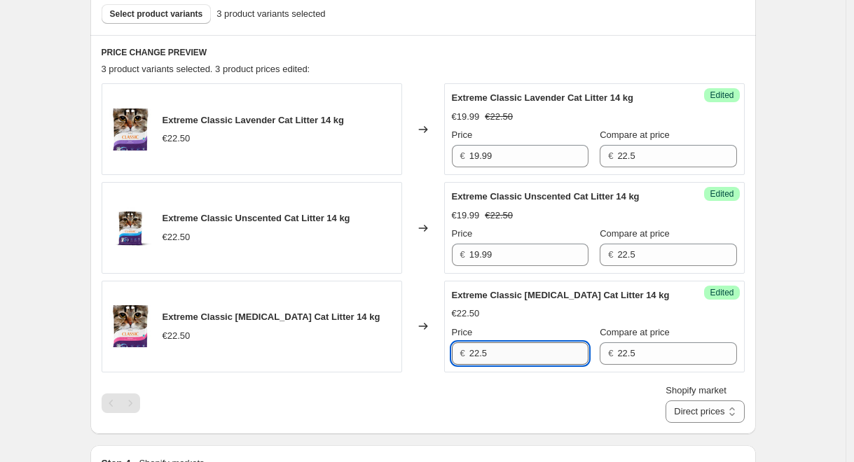
click at [518, 352] on input "22.5" at bounding box center [528, 354] width 119 height 22
paste input "19.99"
type input "19.99"
click at [543, 382] on div "Extreme Classic Lavender Cat Litter 14 kg €22.50 Changed to Success Edited Extr…" at bounding box center [423, 252] width 643 height 339
select select "88164925744"
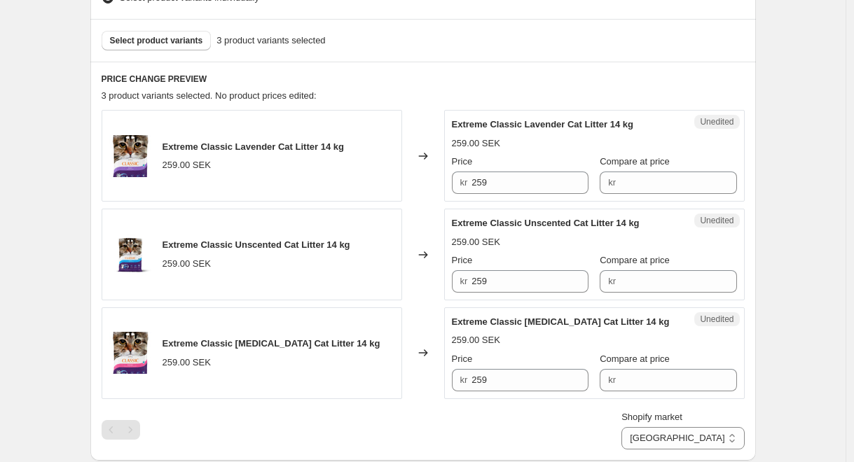
scroll to position [498, 0]
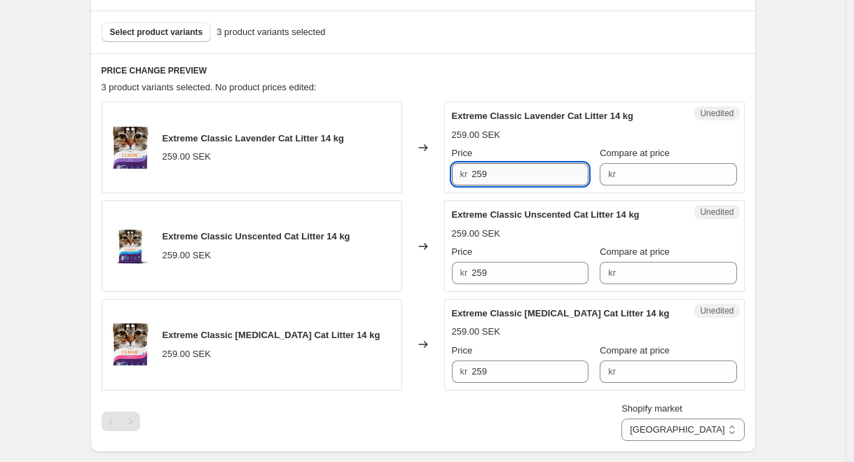
click at [514, 178] on input "259" at bounding box center [529, 174] width 117 height 22
click at [658, 178] on input "Compare at price" at bounding box center [678, 174] width 117 height 22
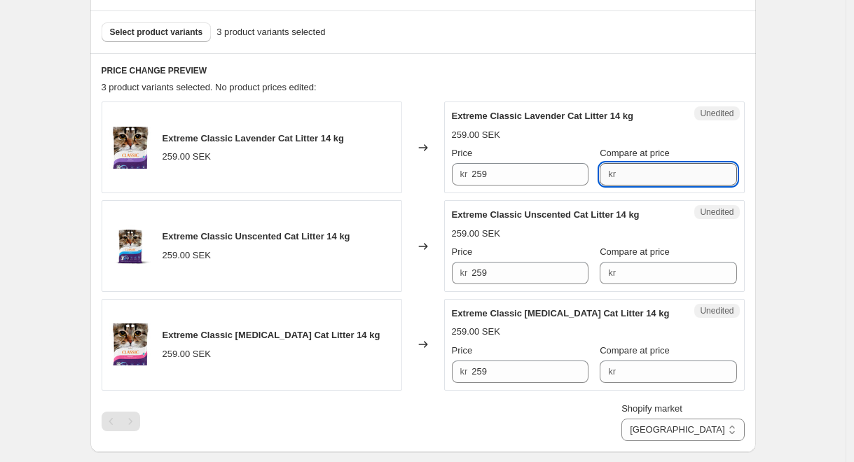
paste input "259"
type input "259"
click at [656, 280] on input "Compare at price" at bounding box center [678, 273] width 117 height 22
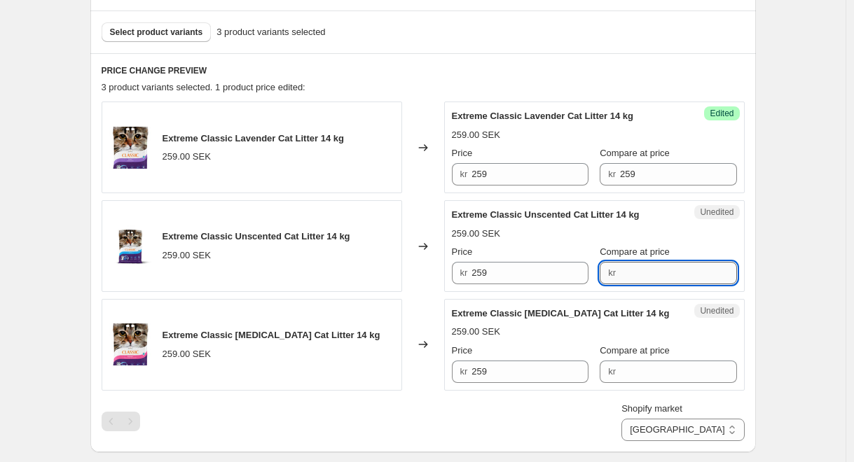
paste input "259"
type input "259"
click at [658, 373] on input "Compare at price" at bounding box center [678, 372] width 117 height 22
paste input "259"
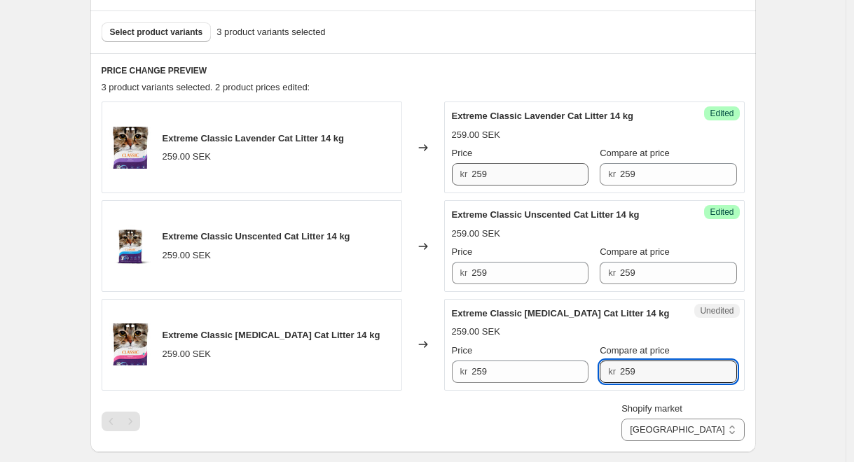
type input "259"
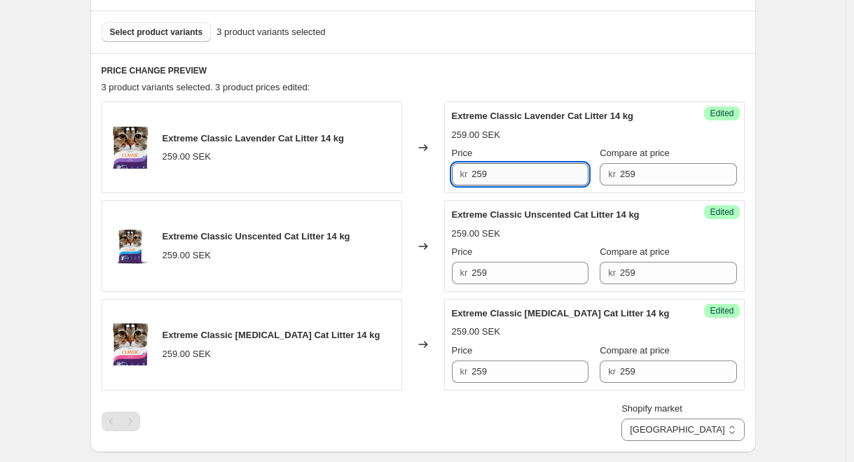
click at [525, 176] on input "259" at bounding box center [529, 174] width 117 height 22
type input "219"
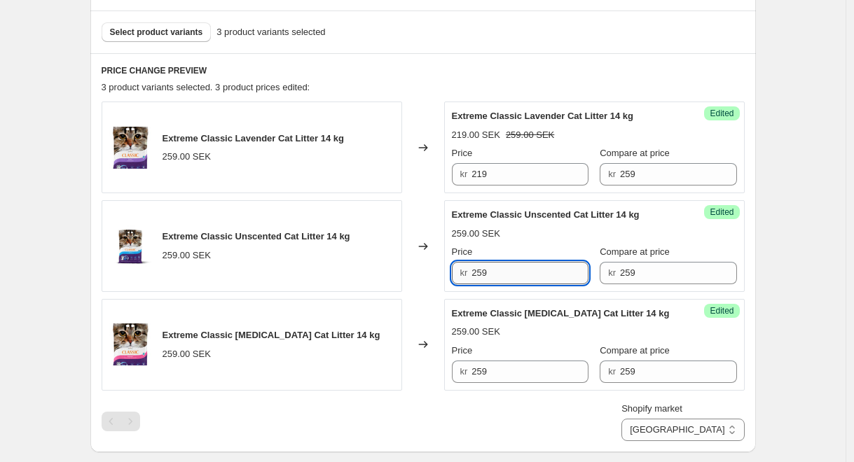
click at [525, 272] on input "259" at bounding box center [529, 273] width 117 height 22
paste input "1"
type input "219"
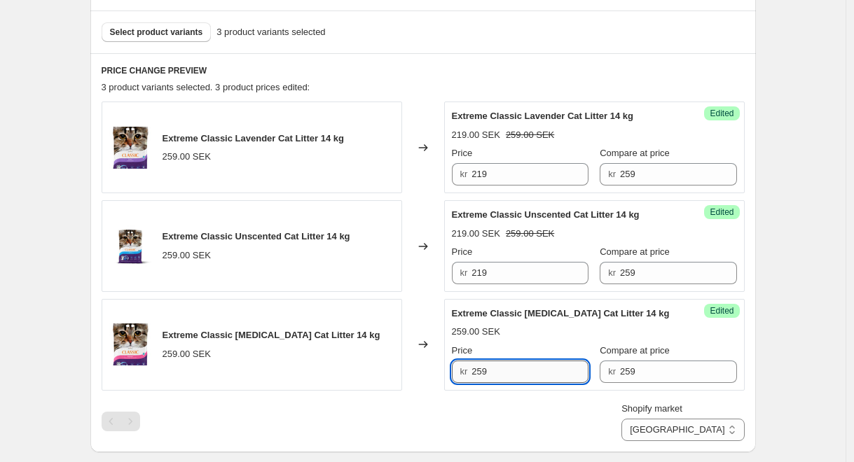
click at [526, 374] on input "259" at bounding box center [529, 372] width 117 height 22
paste input "1"
type input "219"
click at [577, 403] on div "Shopify market Direct prices [GEOGRAPHIC_DATA] [GEOGRAPHIC_DATA]" at bounding box center [423, 421] width 643 height 39
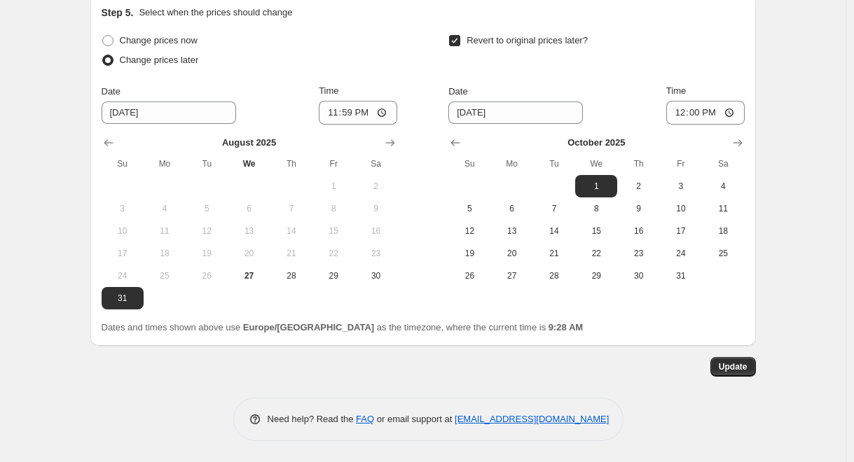
scroll to position [1200, 0]
click at [743, 365] on span "Update" at bounding box center [733, 366] width 29 height 11
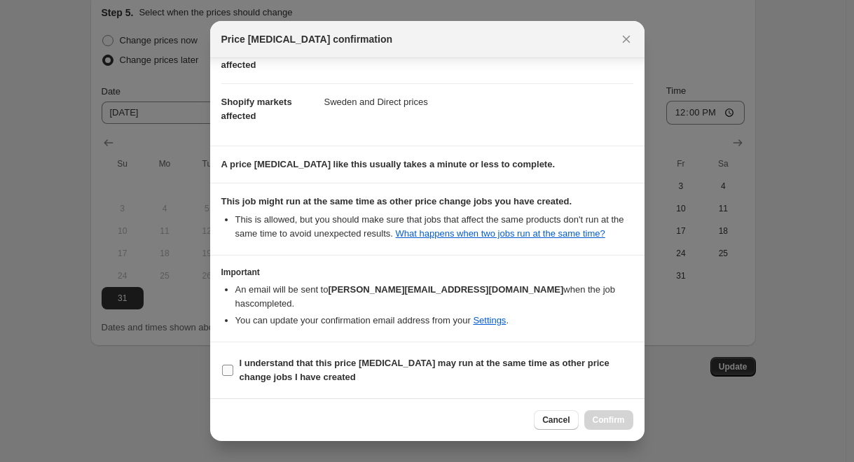
click at [502, 365] on b "I understand that this price [MEDICAL_DATA] may run at the same time as other p…" at bounding box center [425, 370] width 370 height 25
click at [233, 365] on input "I understand that this price [MEDICAL_DATA] may run at the same time as other p…" at bounding box center [227, 370] width 11 height 11
checkbox input "true"
click at [606, 416] on span "Confirm" at bounding box center [609, 420] width 32 height 11
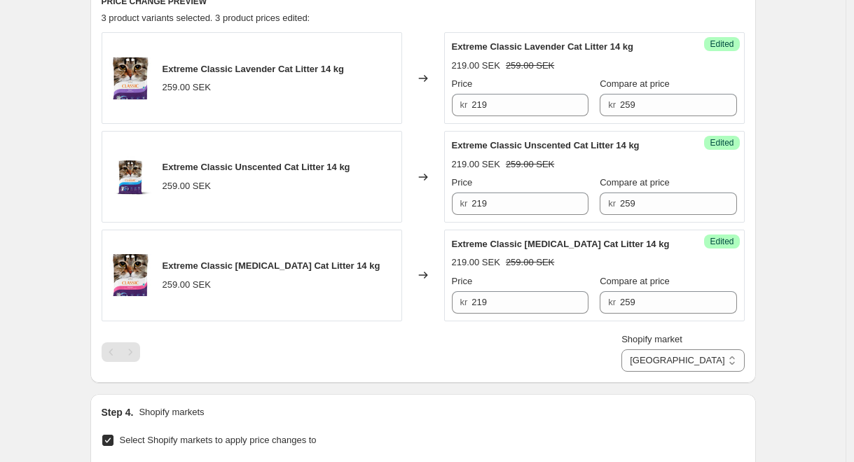
scroll to position [567, 0]
select select "direct"
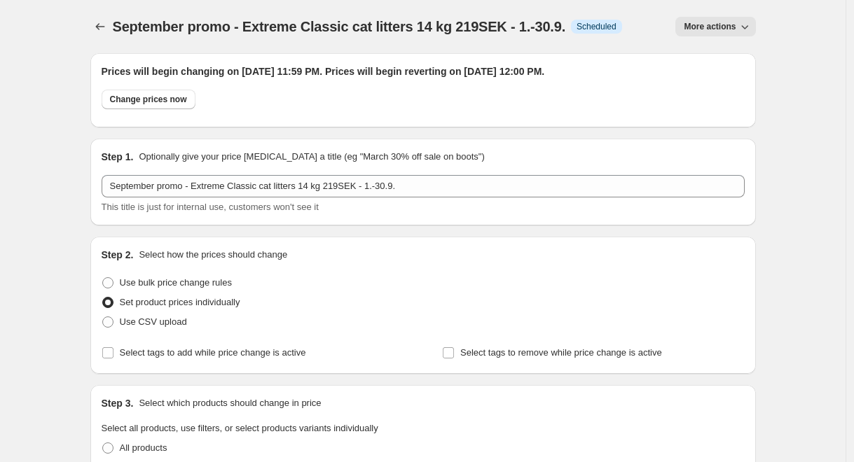
scroll to position [0, 0]
click at [107, 29] on icon "Price change jobs" at bounding box center [100, 27] width 14 height 14
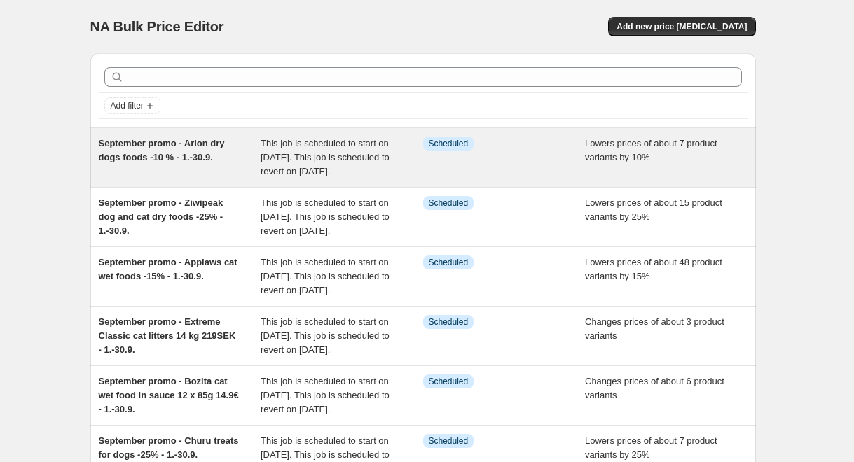
click at [347, 175] on span "This job is scheduled to start on [DATE]. This job is scheduled to revert on [D…" at bounding box center [325, 157] width 129 height 39
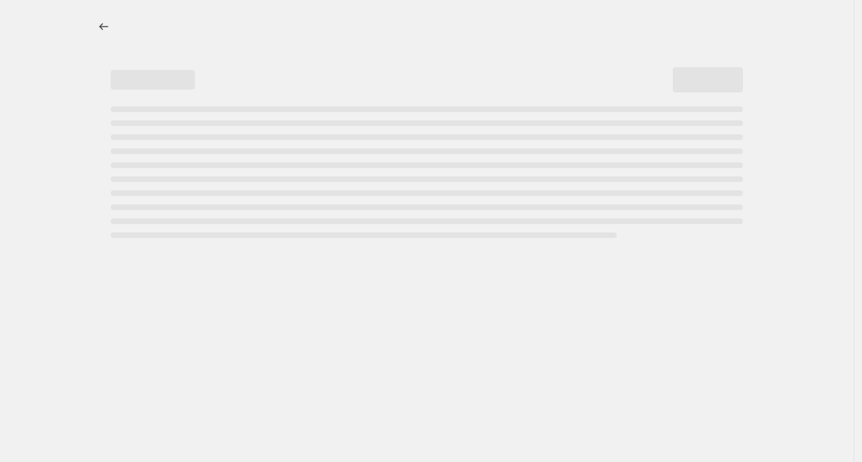
select select "percentage"
select select "collection"
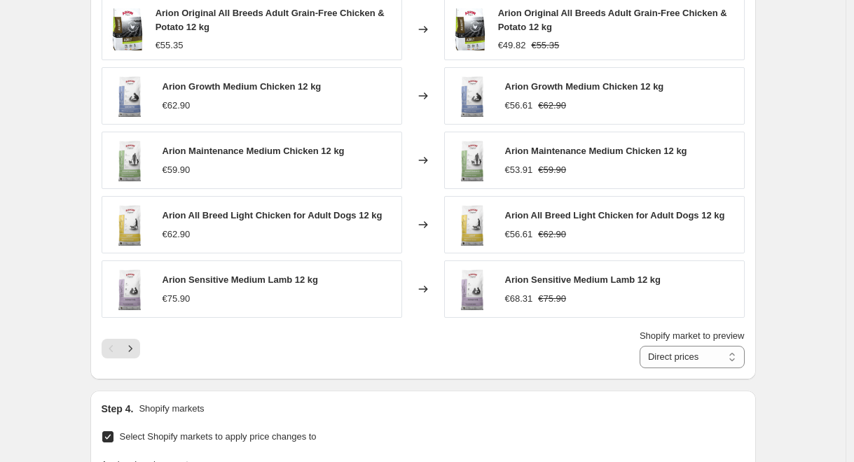
scroll to position [1055, 0]
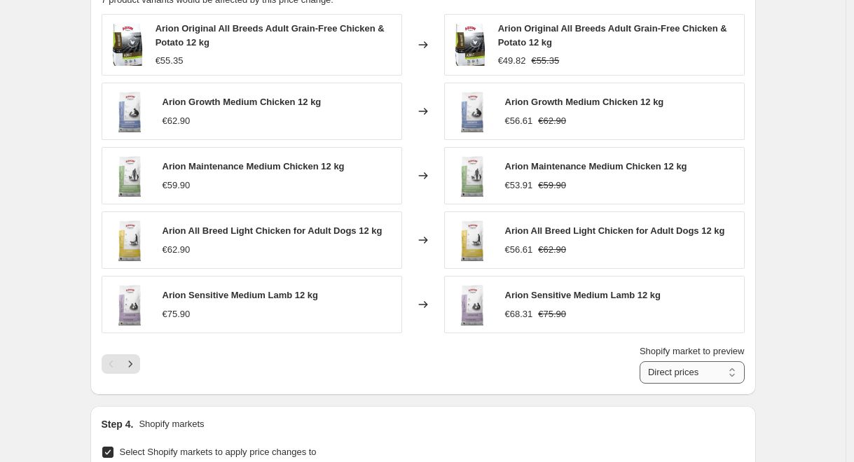
select select "88164925744"
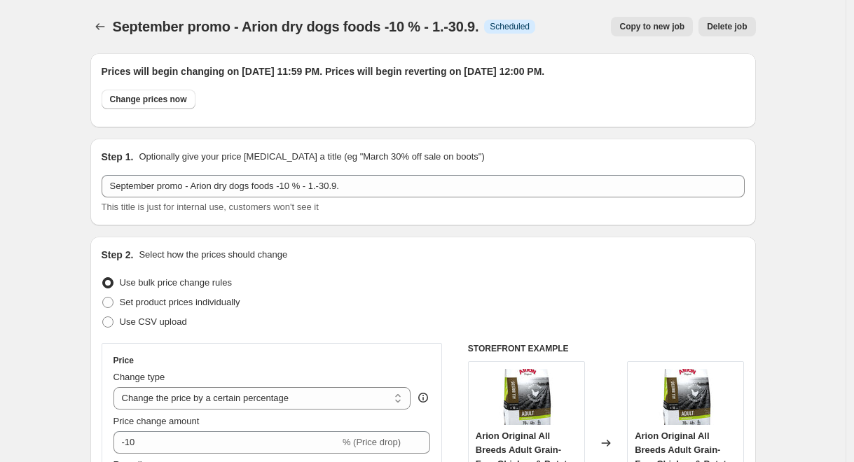
scroll to position [0, 0]
click at [104, 25] on icon "Price change jobs" at bounding box center [100, 27] width 14 height 14
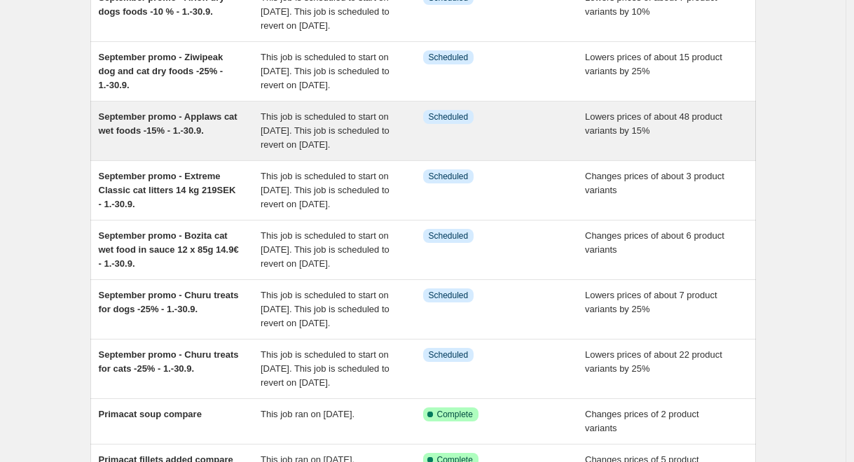
scroll to position [152, 0]
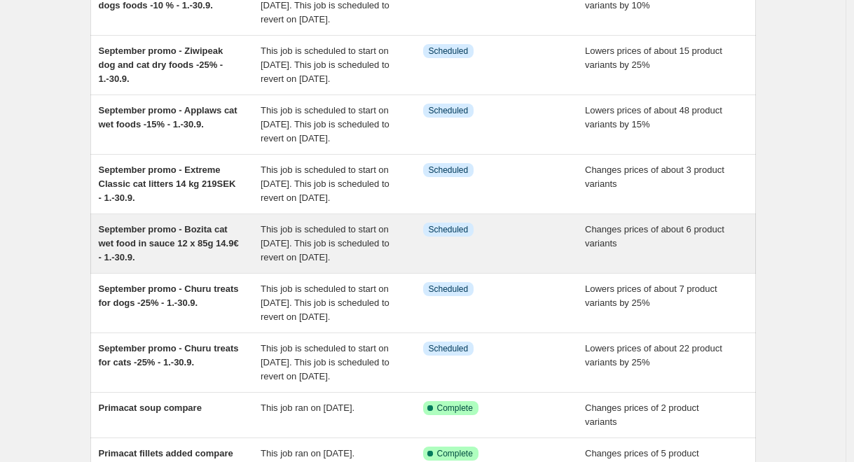
click at [178, 263] on span "September promo - Bozita cat wet food in sauce 12 x 85g 14.9€ - 1.-30.9." at bounding box center [169, 243] width 140 height 39
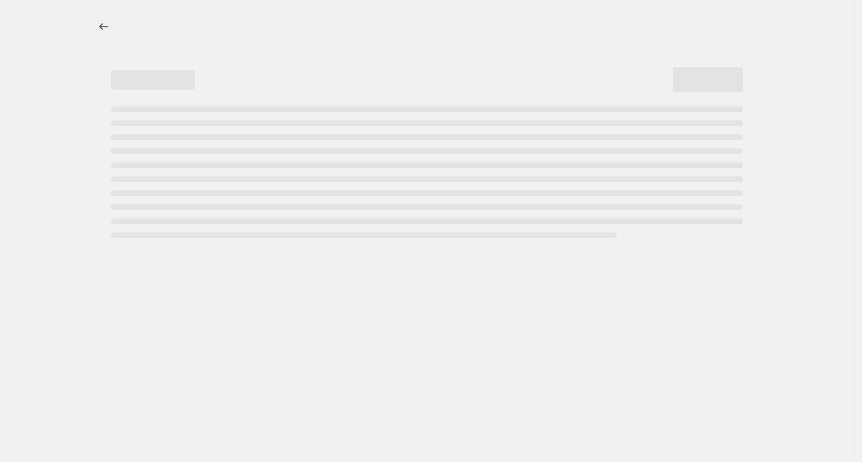
select select "collection"
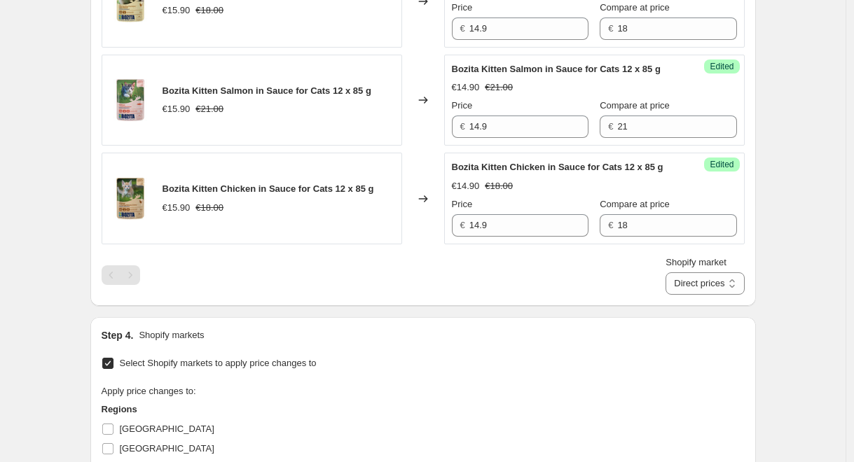
scroll to position [1088, 0]
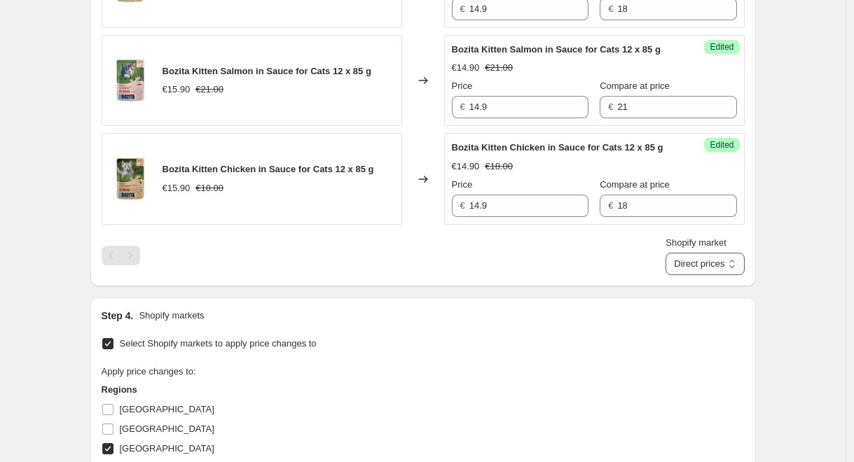
select select "88164925744"
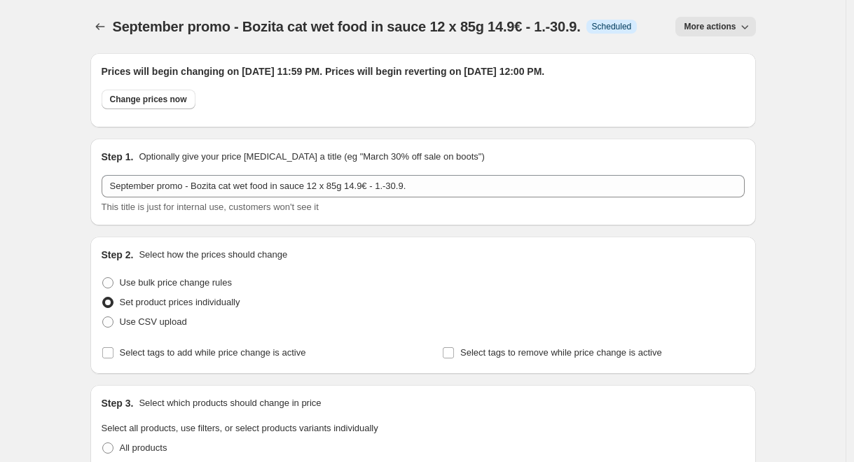
scroll to position [0, 0]
click at [101, 29] on icon "Price change jobs" at bounding box center [100, 27] width 14 height 14
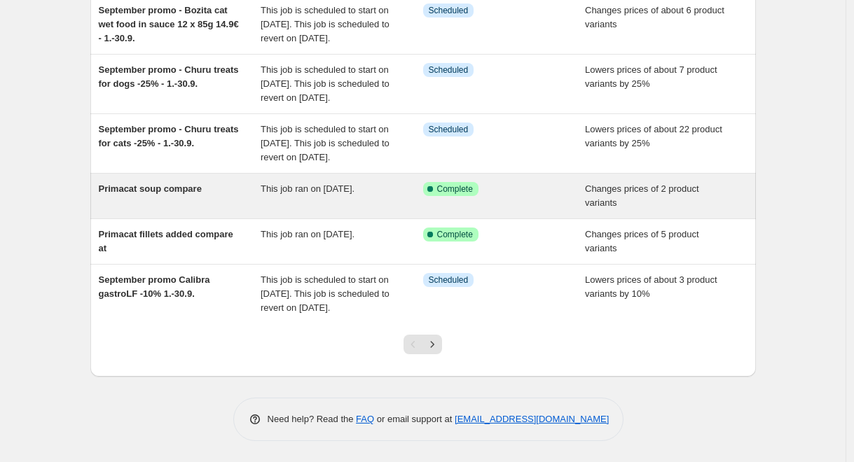
scroll to position [483, 0]
